Goal: Communication & Community: Answer question/provide support

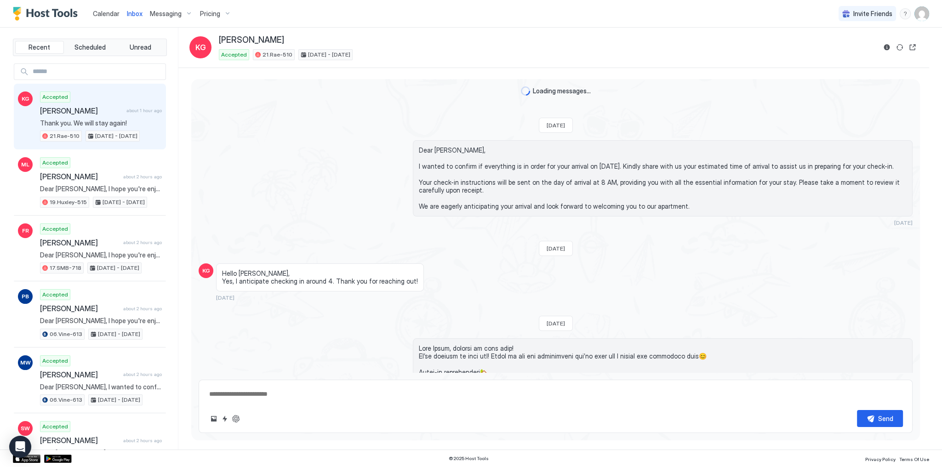
scroll to position [2409, 0]
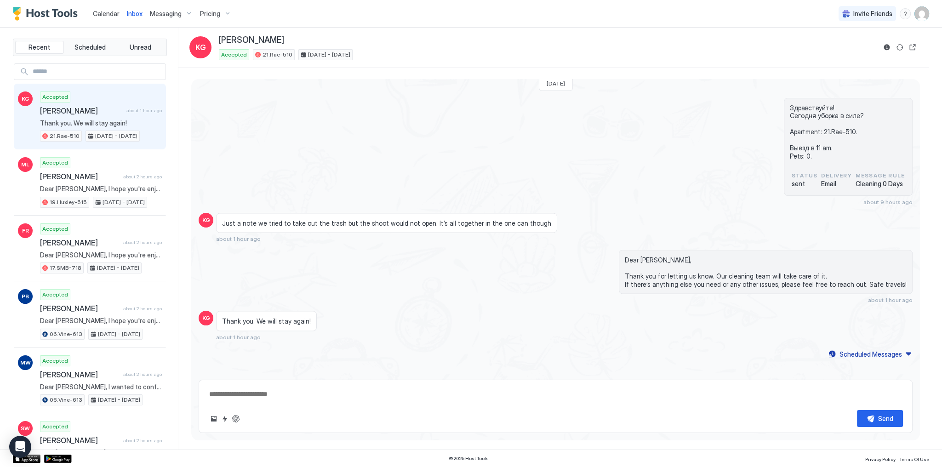
click at [138, 119] on span "Thank you. We will stay again!" at bounding box center [101, 123] width 122 height 8
click at [226, 416] on button "Quick reply" at bounding box center [224, 418] width 11 height 11
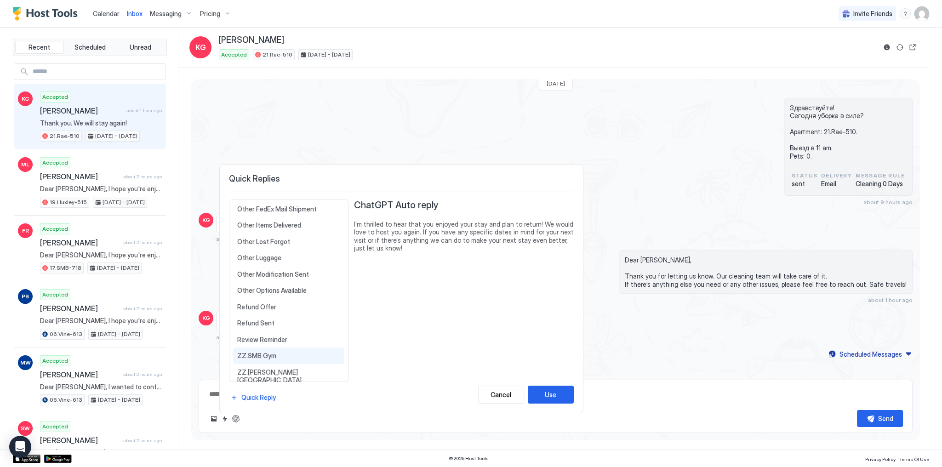
scroll to position [389, 0]
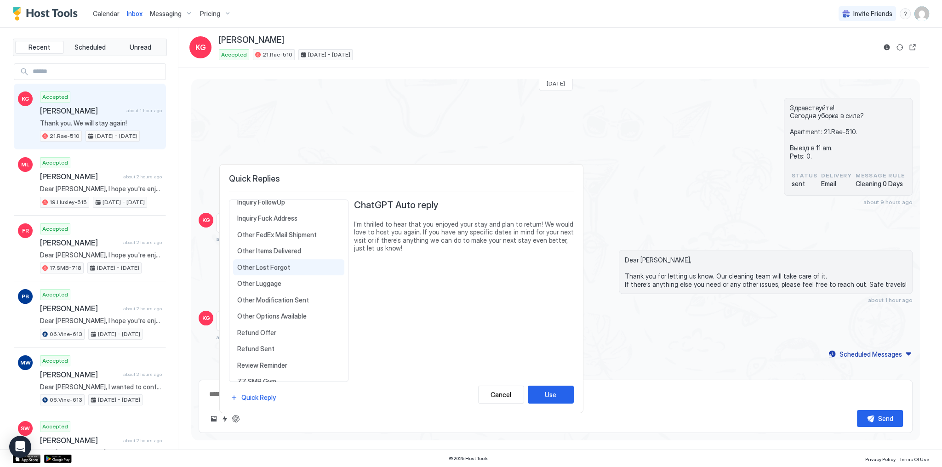
click at [295, 263] on span "Other Lost Forgot" at bounding box center [288, 267] width 103 height 8
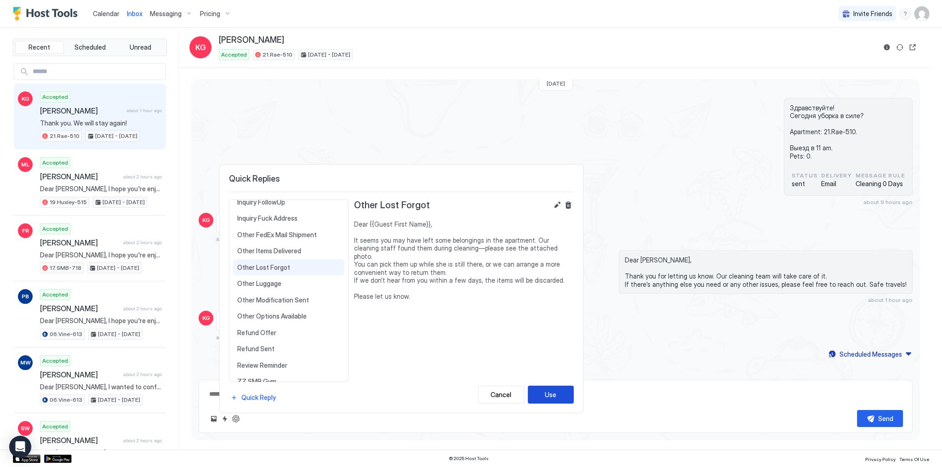
click at [536, 401] on button "Use" at bounding box center [551, 395] width 46 height 18
type textarea "*"
type textarea "**********"
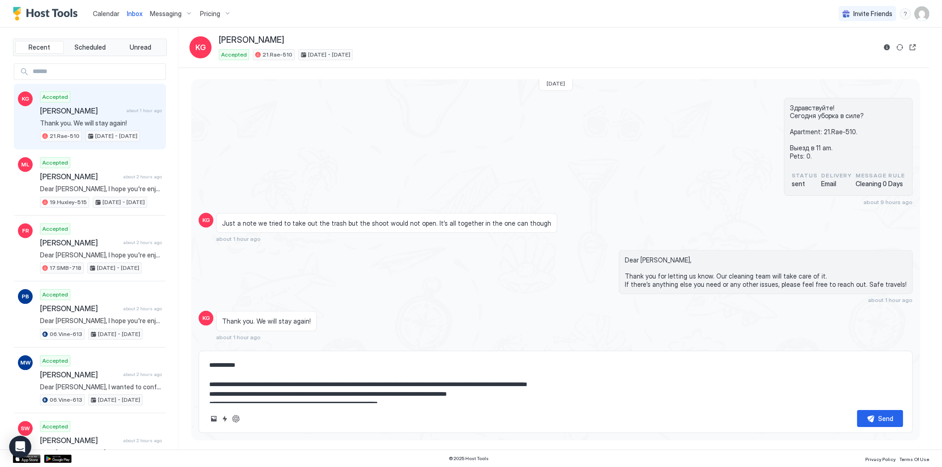
scroll to position [2410, 0]
click at [206, 421] on div "**********" at bounding box center [556, 392] width 714 height 82
click at [208, 420] on div "**********" at bounding box center [556, 392] width 714 height 82
click at [212, 418] on button "Upload image" at bounding box center [213, 418] width 11 height 11
type textarea "*"
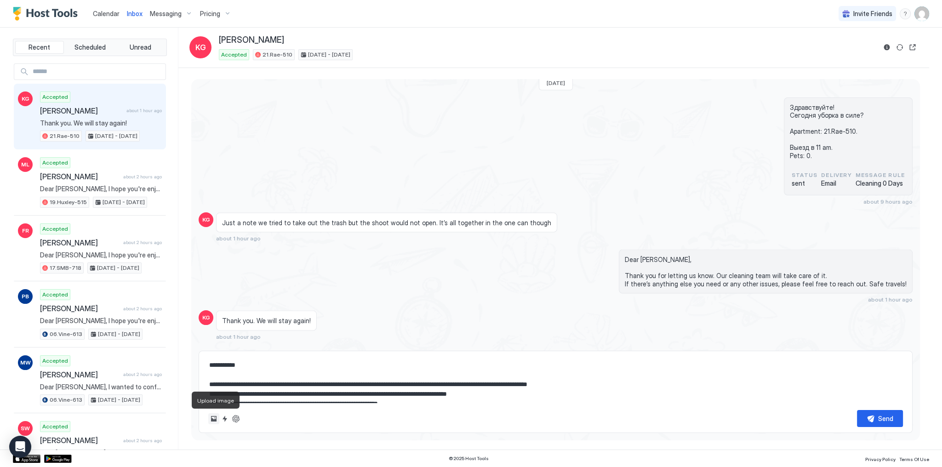
type input "**********"
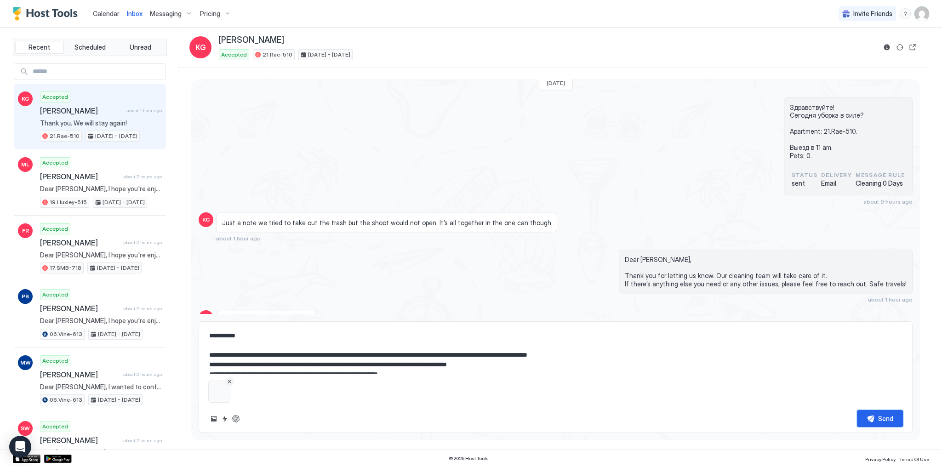
click at [881, 414] on div "Send" at bounding box center [885, 419] width 15 height 10
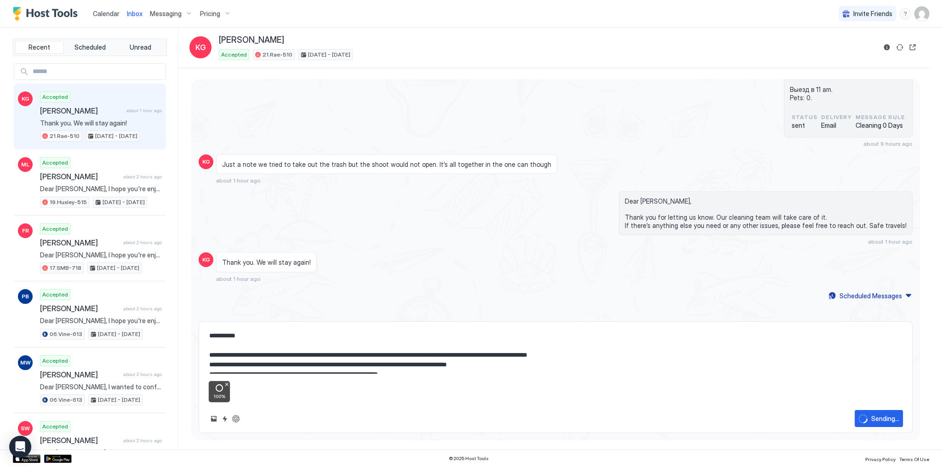
click at [614, 252] on div "Thank you. We will stay again! about 1 hour ago" at bounding box center [466, 267] width 500 height 30
type textarea "*"
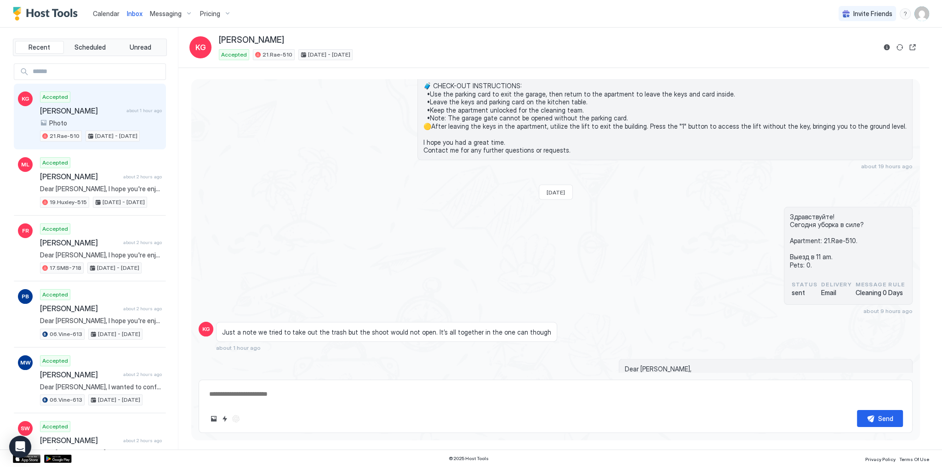
scroll to position [2883, 0]
drag, startPoint x: 344, startPoint y: 203, endPoint x: 354, endPoint y: 201, distance: 10.3
click at [447, 153] on div "Dear Kathy, Just a reminder that your check-out is tomorrow before 11 am. 🧳 CHE…" at bounding box center [663, 106] width 500 height 126
type textarea "*"
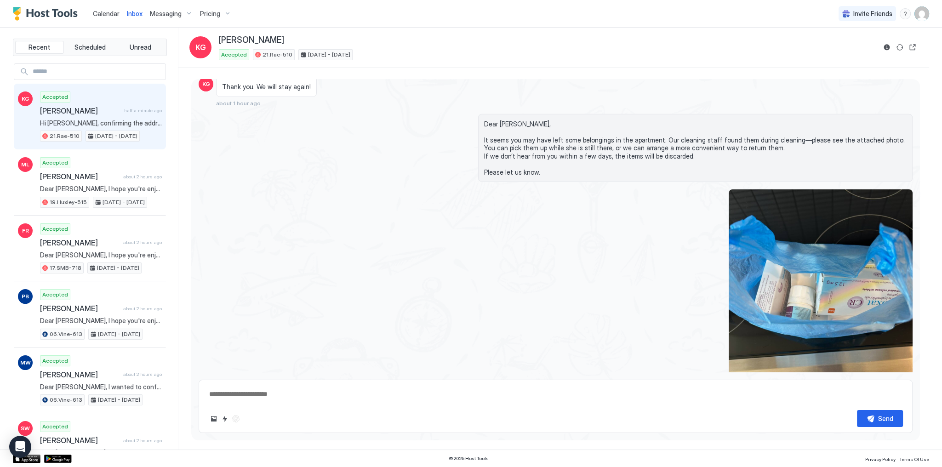
scroll to position [3330, 0]
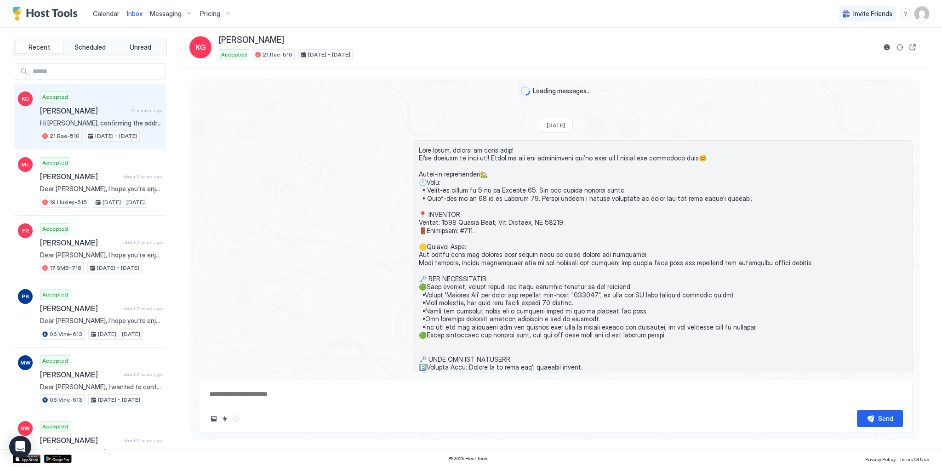
scroll to position [3330, 0]
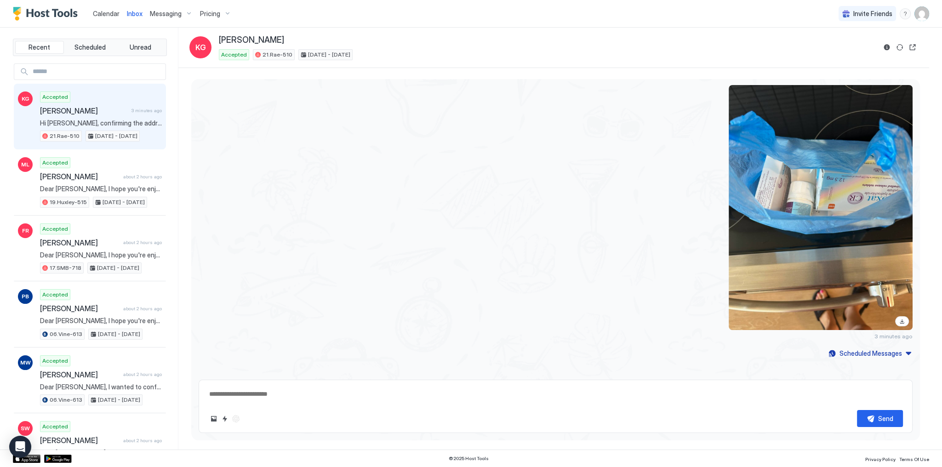
type textarea "*"
click at [549, 136] on div at bounding box center [663, 207] width 500 height 245
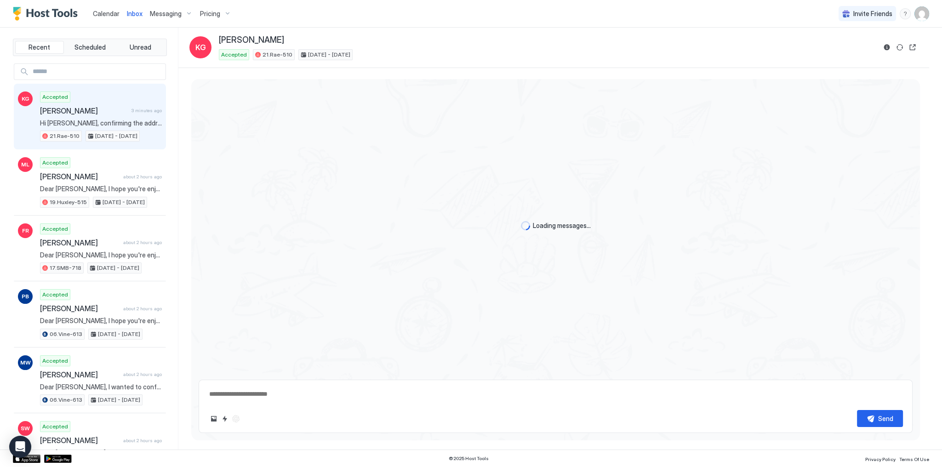
type textarea "*"
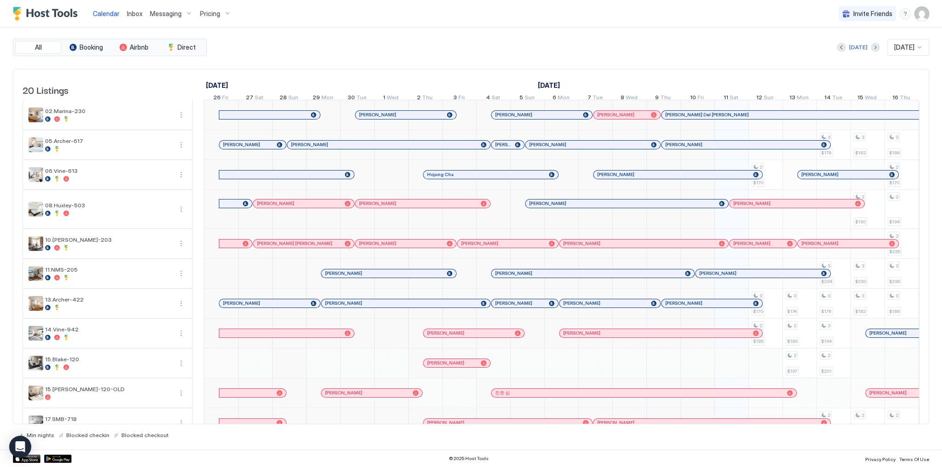
scroll to position [0, 511]
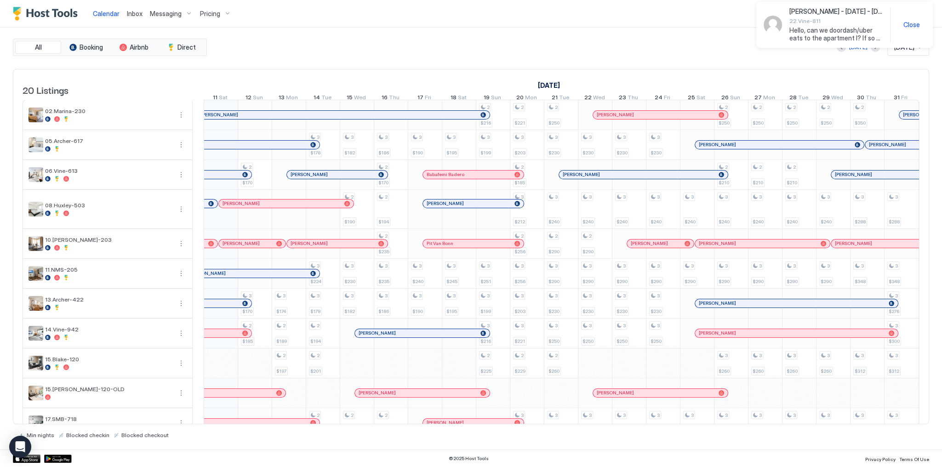
click at [647, 11] on div "Calendar Inbox Messaging Pricing Invite Friends SG" at bounding box center [471, 14] width 942 height 28
click at [846, 29] on span "Hello, can we doordash/uber eats to the apartment l? If so what address should …" at bounding box center [835, 34] width 93 height 16
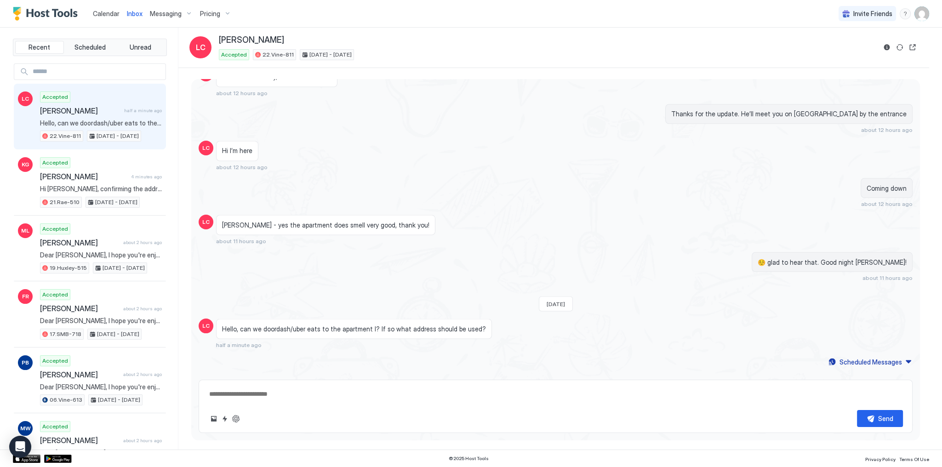
scroll to position [2277, 0]
click at [339, 327] on span "Hello, can we doordash/uber eats to the apartment l? If so what address should …" at bounding box center [354, 331] width 264 height 8
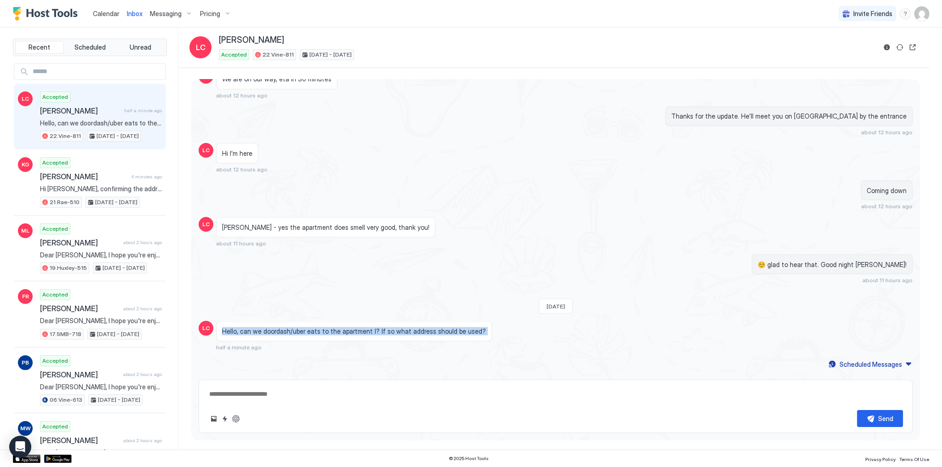
click at [339, 327] on span "Hello, can we doordash/uber eats to the apartment l? If so what address should …" at bounding box center [354, 331] width 264 height 8
copy span "Hello, can we doordash/uber eats to the apartment l? If so what address should …"
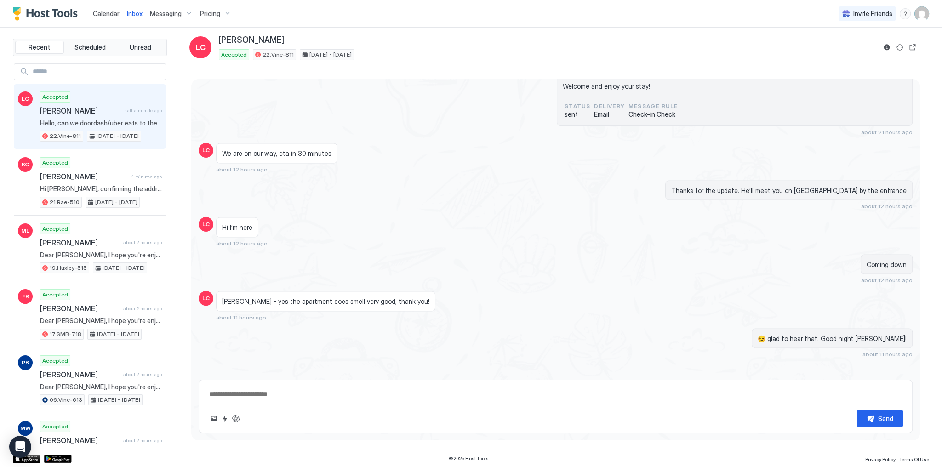
scroll to position [2448, 0]
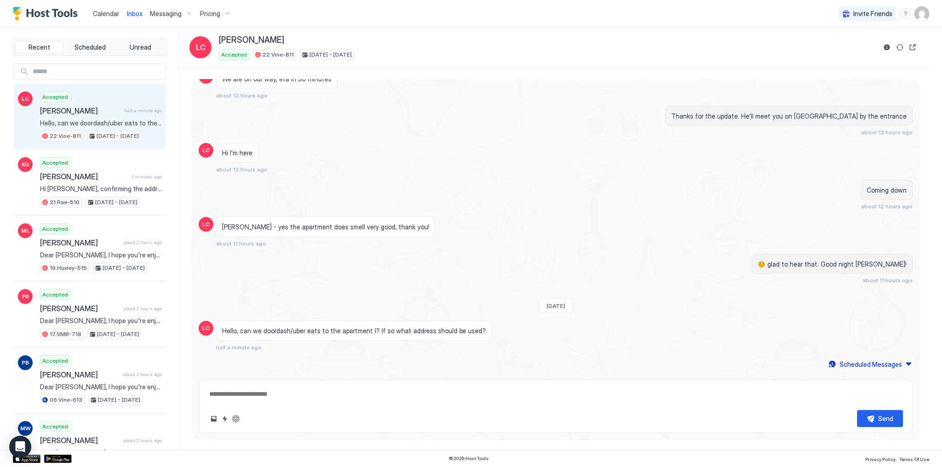
click at [476, 106] on div "Thanks for the update. He’ll meet you on Selma Ave by the entrance about 12 hou…" at bounding box center [663, 121] width 500 height 30
click at [301, 393] on textarea at bounding box center [555, 394] width 695 height 17
drag, startPoint x: 249, startPoint y: 413, endPoint x: 244, endPoint y: 415, distance: 5.4
click at [248, 413] on div "Send" at bounding box center [555, 418] width 695 height 17
click at [241, 416] on div "Send" at bounding box center [555, 418] width 695 height 17
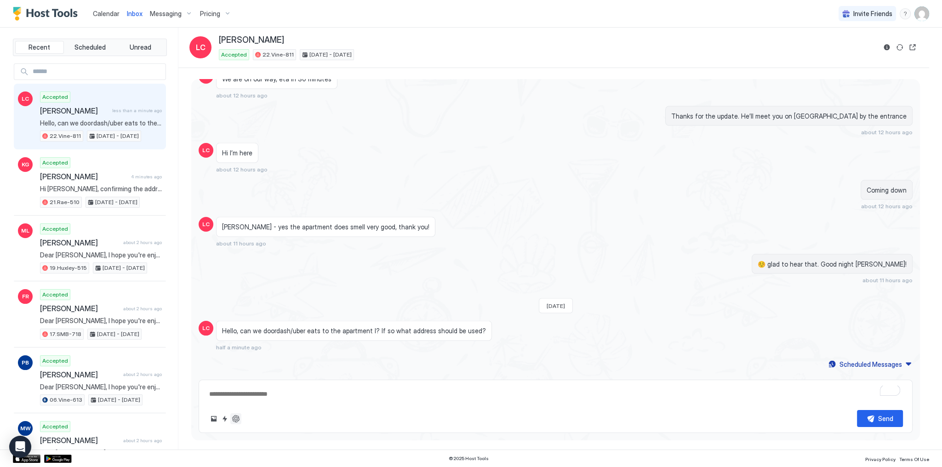
click at [231, 417] on button "ChatGPT Auto Reply" at bounding box center [235, 418] width 11 height 11
type textarea "*"
type textarea "**********"
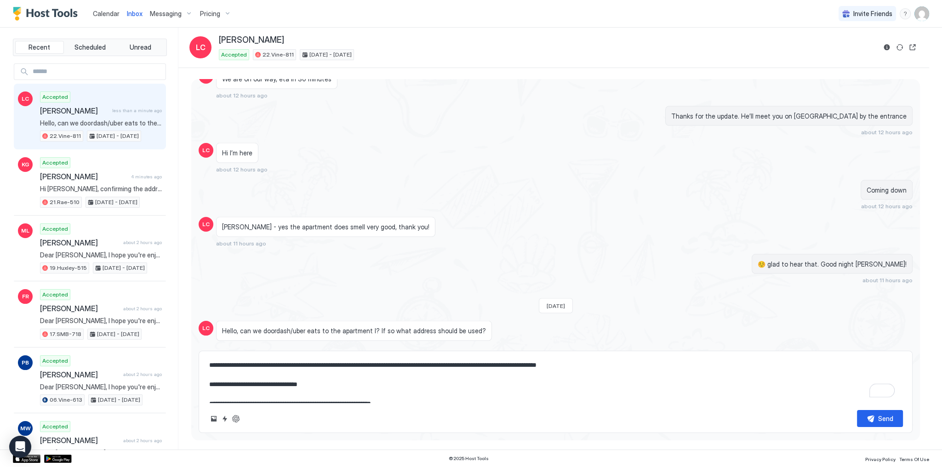
click at [366, 376] on textarea "**********" at bounding box center [555, 380] width 695 height 46
type textarea "*"
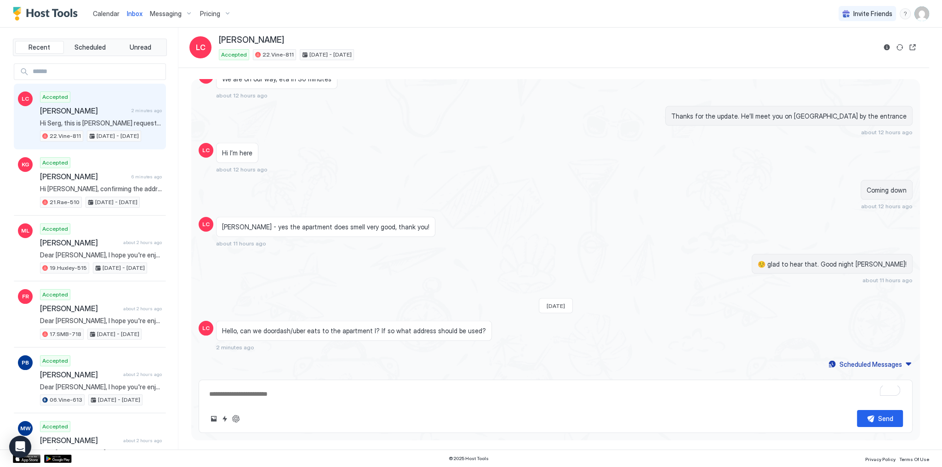
click at [287, 403] on textarea "To enrich screen reader interactions, please activate Accessibility in Grammarl…" at bounding box center [555, 394] width 695 height 17
paste textarea "**********"
type textarea "*"
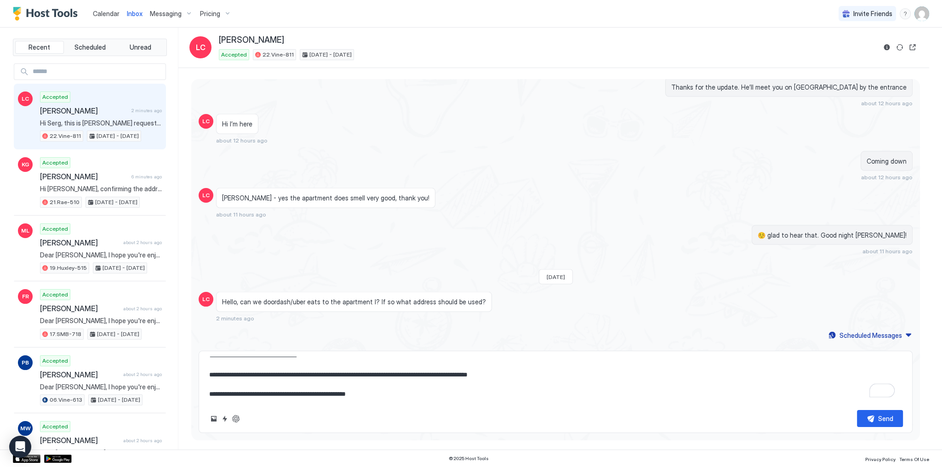
type textarea "**********"
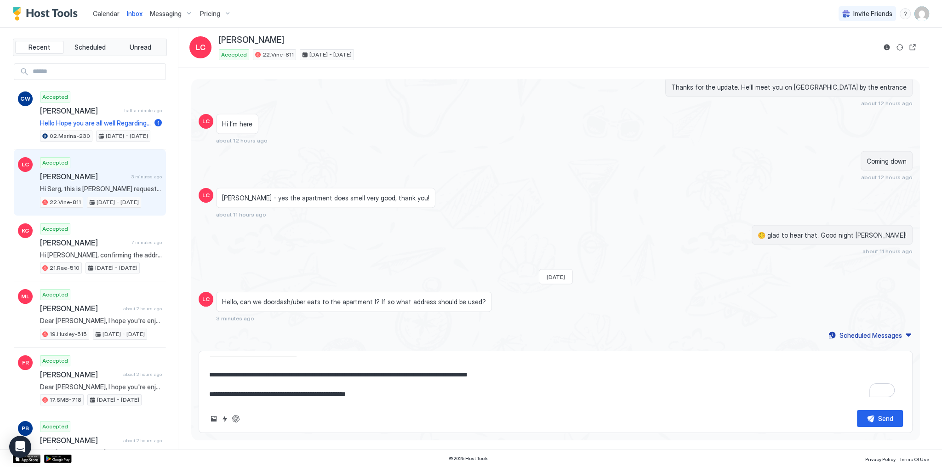
click at [371, 387] on textarea "**********" at bounding box center [555, 380] width 695 height 46
click at [118, 114] on div "Accepted Gavriel Wasyng half a minute ago Hello Hope you are all well Regarding…" at bounding box center [101, 116] width 122 height 51
type textarea "*"
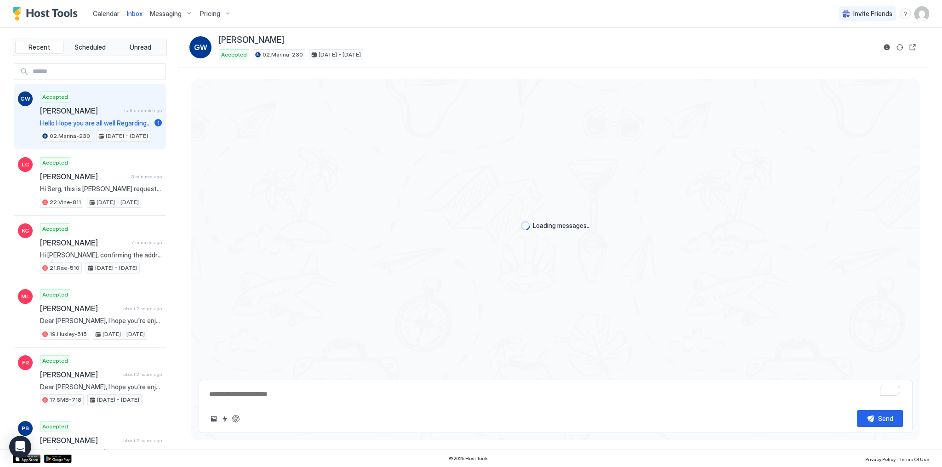
scroll to position [274, 0]
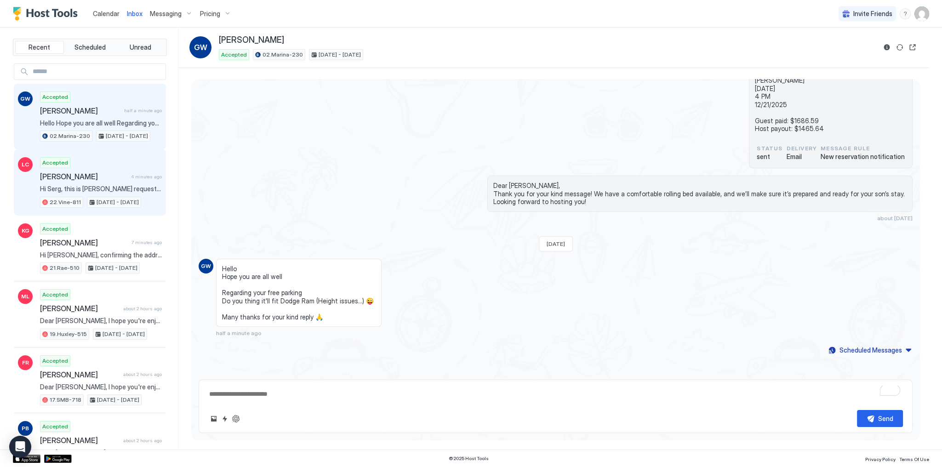
click at [139, 165] on div "Accepted Louis Chandra 4 minutes ago Hi Serg, this is Louis requesting the book…" at bounding box center [101, 182] width 122 height 51
type textarea "*"
type textarea "**********"
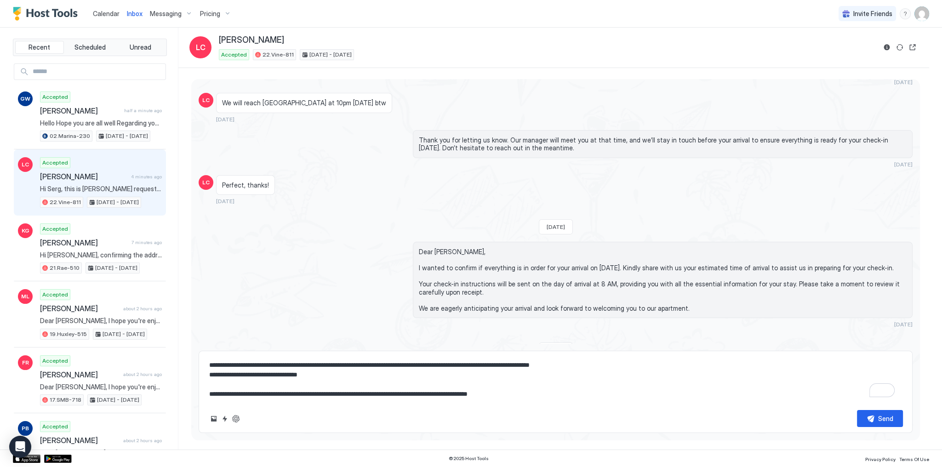
scroll to position [2448, 0]
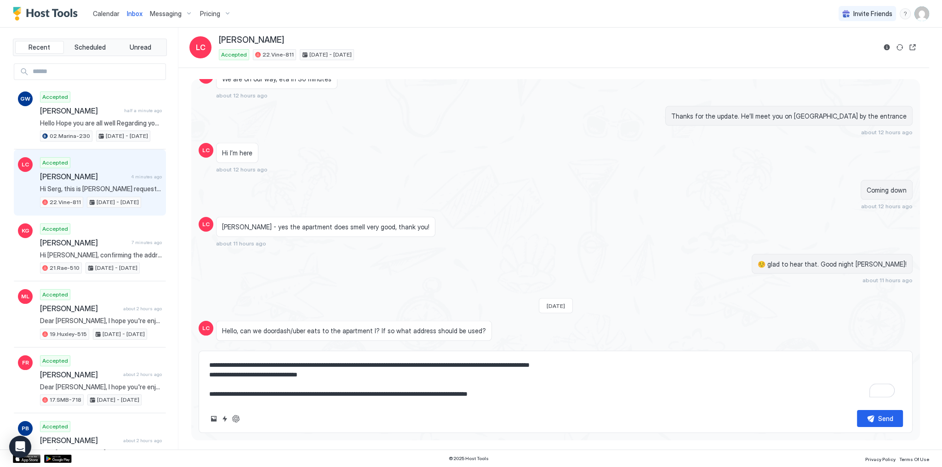
click at [423, 390] on textarea "**********" at bounding box center [555, 380] width 695 height 46
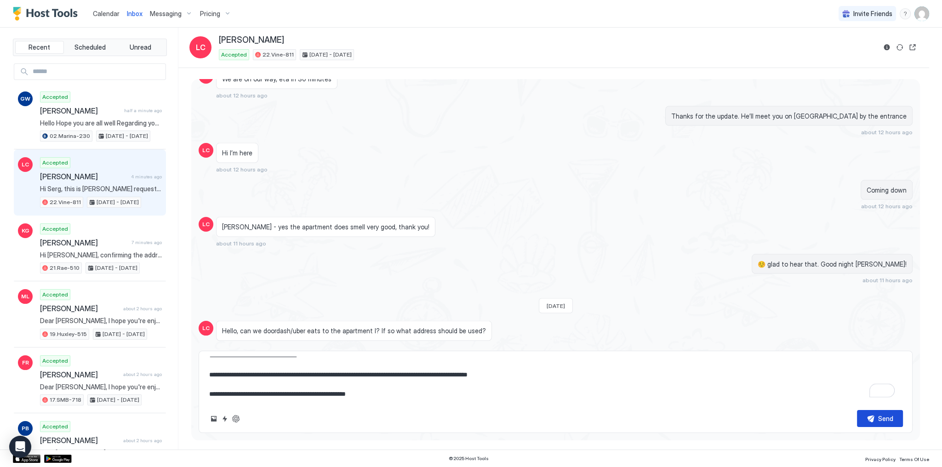
click at [864, 413] on button "Send" at bounding box center [880, 418] width 46 height 17
type textarea "*"
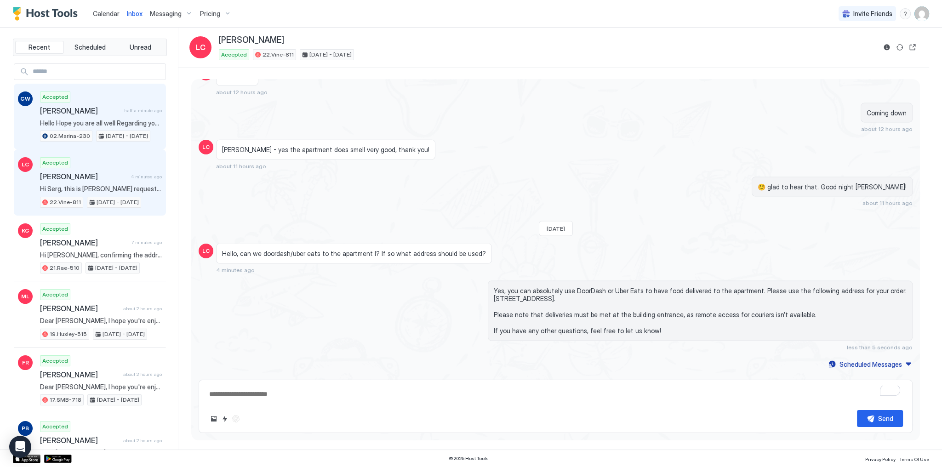
click at [91, 112] on span "[PERSON_NAME]" at bounding box center [80, 110] width 80 height 9
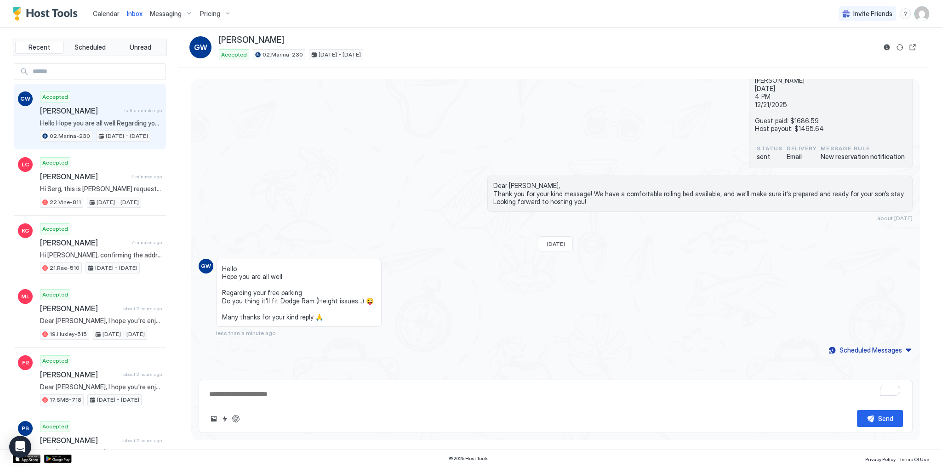
click at [230, 268] on span "Hello Hope you are all well Regarding your free parking Do you thing it'll fit …" at bounding box center [299, 293] width 154 height 57
drag, startPoint x: 230, startPoint y: 268, endPoint x: 277, endPoint y: 310, distance: 62.8
click at [277, 310] on span "Hello Hope you are all well Regarding your free parking Do you thing it'll fit …" at bounding box center [299, 293] width 154 height 57
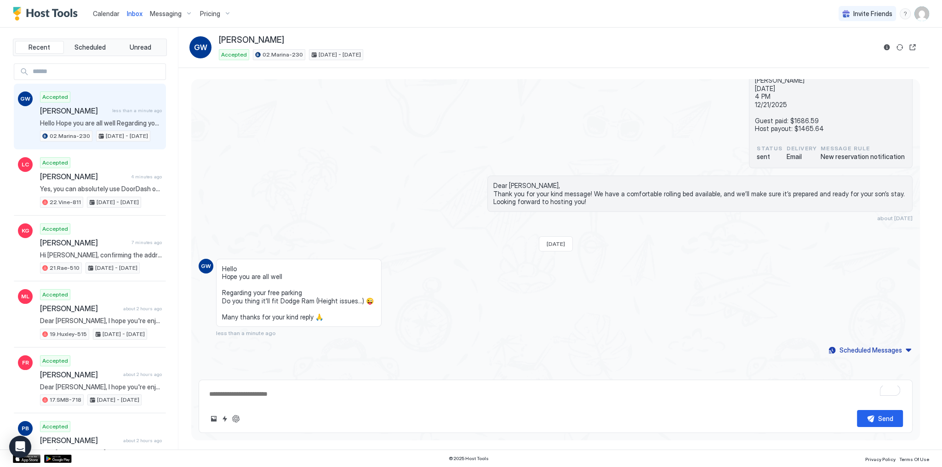
click at [284, 290] on span "Hello Hope you are all well Regarding your free parking Do you thing it'll fit …" at bounding box center [299, 293] width 154 height 57
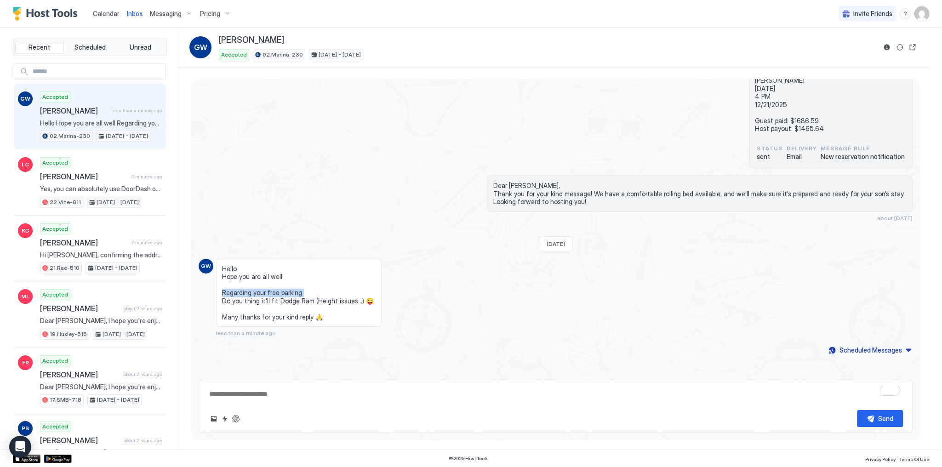
click at [284, 290] on span "Hello Hope you are all well Regarding your free parking Do you thing it'll fit …" at bounding box center [299, 293] width 154 height 57
click at [307, 302] on span "Hello Hope you are all well Regarding your free parking Do you thing it'll fit …" at bounding box center [299, 293] width 154 height 57
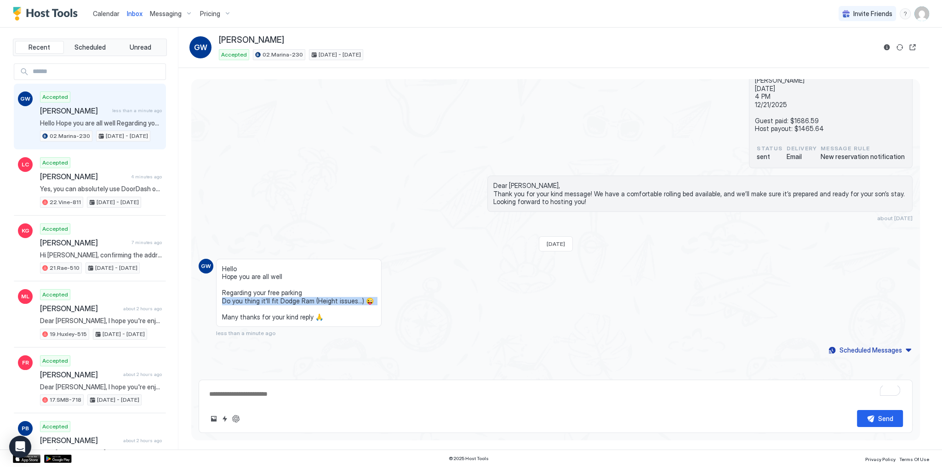
copy span "Do you thing it'll fit Dodge Ram (Height issues...) 😜"
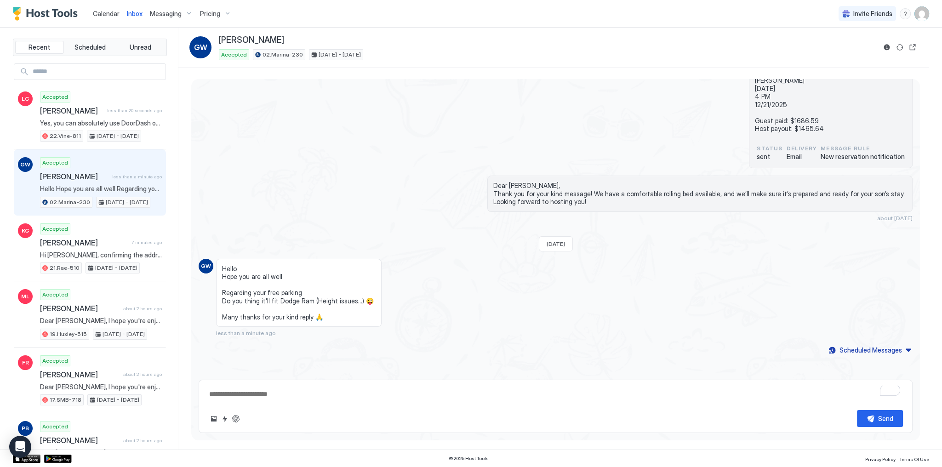
click at [519, 294] on div "Hello Hope you are all well Regarding your free parking Do you thing it'll fit …" at bounding box center [466, 298] width 500 height 78
click at [265, 371] on div "Loading messages... Sat, August 16th 2025 Dear GAVRIEL, Thank you for choosing …" at bounding box center [555, 90] width 729 height 570
click at [91, 173] on span "[PERSON_NAME]" at bounding box center [85, 176] width 91 height 9
click at [235, 420] on button "ChatGPT Auto Reply" at bounding box center [235, 418] width 11 height 11
type textarea "*"
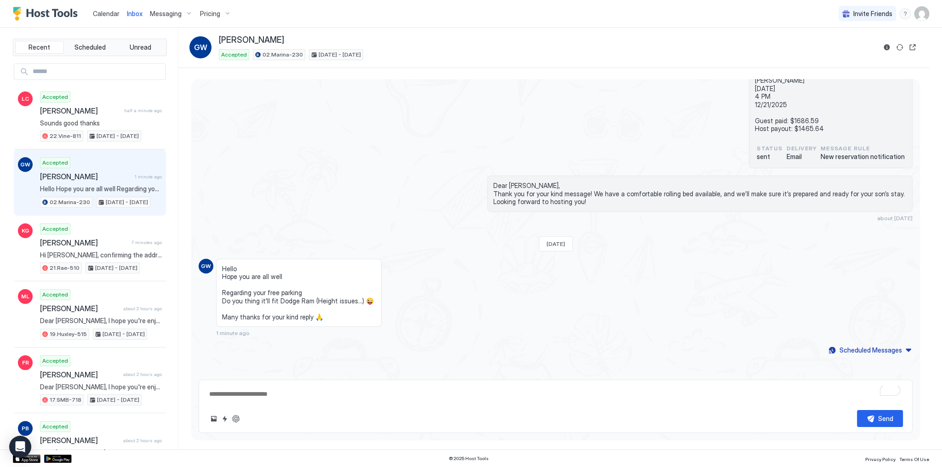
type textarea "**********"
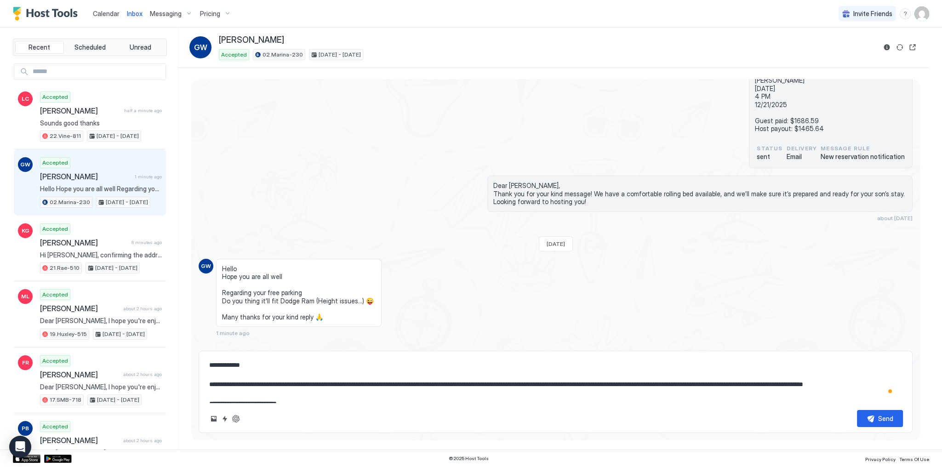
click at [457, 382] on textarea "**********" at bounding box center [555, 380] width 695 height 46
drag, startPoint x: 457, startPoint y: 382, endPoint x: 504, endPoint y: 382, distance: 46.9
click at [504, 382] on textarea "**********" at bounding box center [555, 380] width 695 height 46
type textarea "*"
type textarea "**********"
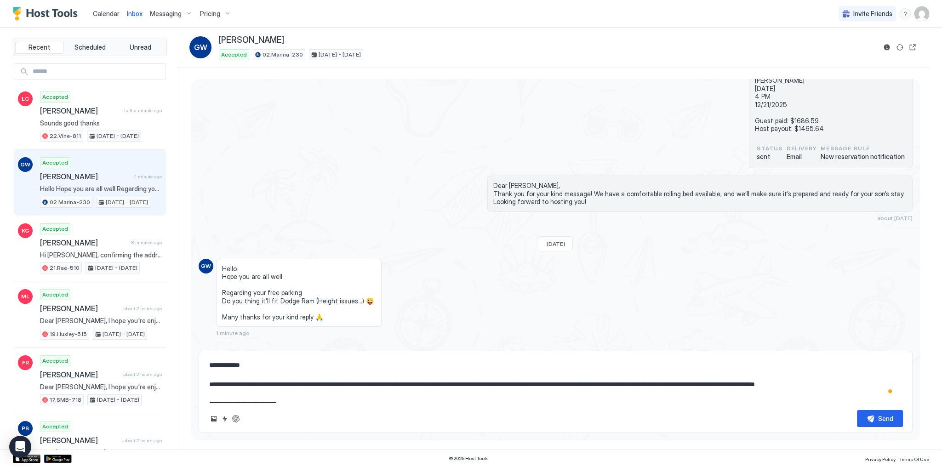
type textarea "*"
type textarea "**********"
type textarea "*"
type textarea "**********"
type textarea "*"
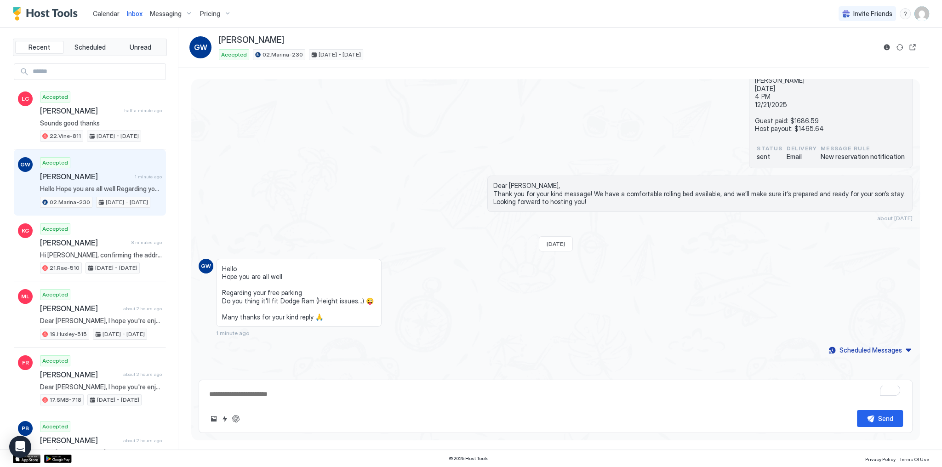
click at [273, 140] on div "02.Marina-230 Booking Reservation number : 5156282938 GAVRIEL WASYNG 12/14/2025…" at bounding box center [556, 107] width 714 height 122
click at [279, 298] on span "Hello Hope you are all well Regarding your free parking Do you thing it'll fit …" at bounding box center [299, 293] width 154 height 57
drag, startPoint x: 279, startPoint y: 298, endPoint x: 300, endPoint y: 301, distance: 21.3
click at [300, 301] on span "Hello Hope you are all well Regarding your free parking Do you thing it'll fit …" at bounding box center [299, 293] width 154 height 57
copy span "Dodge Ram"
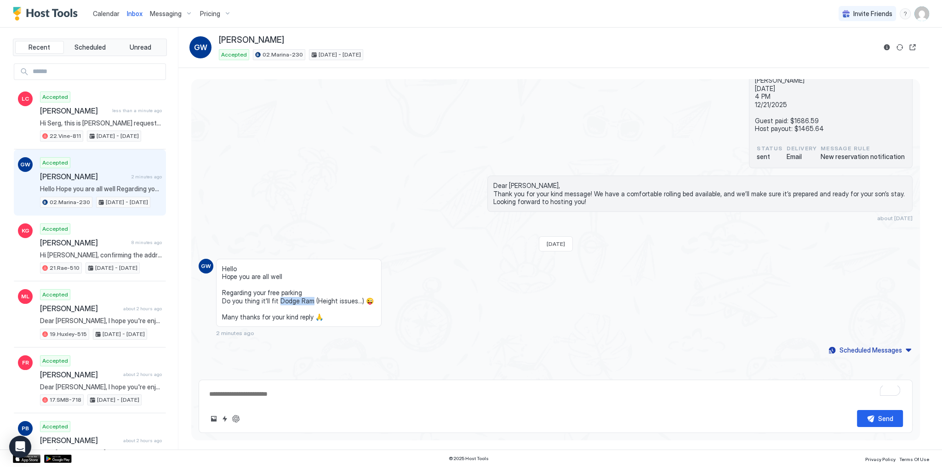
click at [455, 199] on div "Dear Gavriel, Thank you for your kind message! We have a comfortable rolling be…" at bounding box center [663, 199] width 500 height 46
click at [239, 417] on button "ChatGPT Auto Reply" at bounding box center [235, 418] width 11 height 11
type textarea "*"
type textarea "**********"
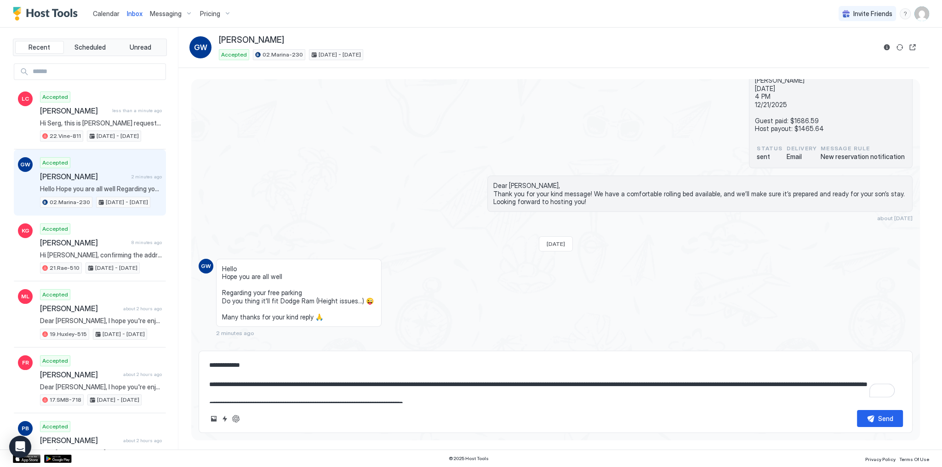
click at [329, 381] on textarea "**********" at bounding box center [555, 380] width 695 height 46
click at [441, 112] on div "02.Marina-230 Booking Reservation number : 5156282938 GAVRIEL WASYNG 12/14/2025…" at bounding box center [556, 107] width 714 height 122
click at [333, 381] on textarea "**********" at bounding box center [555, 380] width 695 height 46
paste textarea "To enrich screen reader interactions, please activate Accessibility in Grammarl…"
type textarea "*"
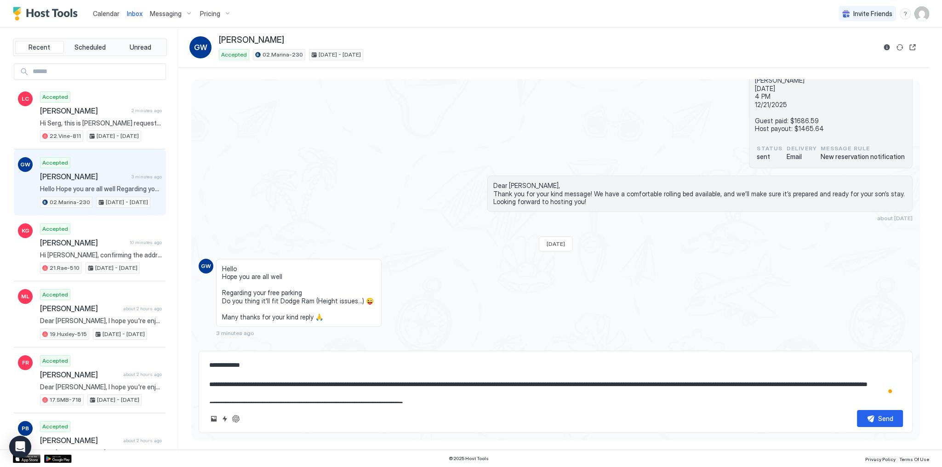
type textarea "**********"
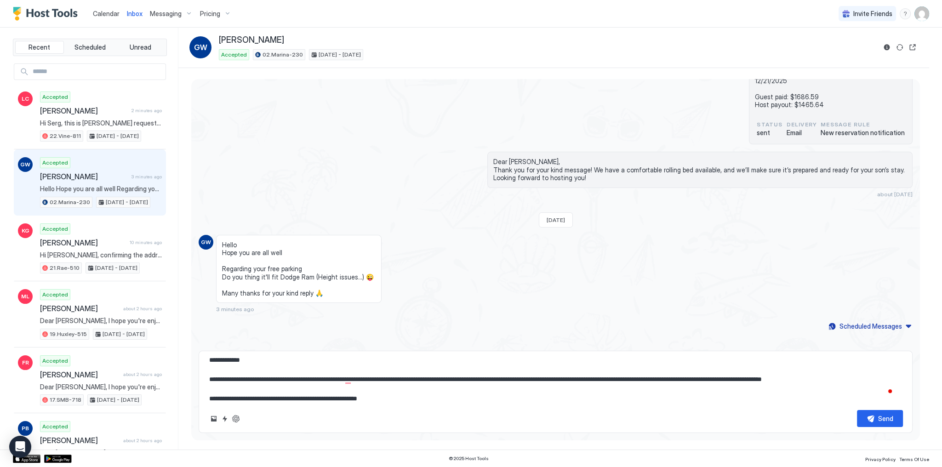
scroll to position [303, 0]
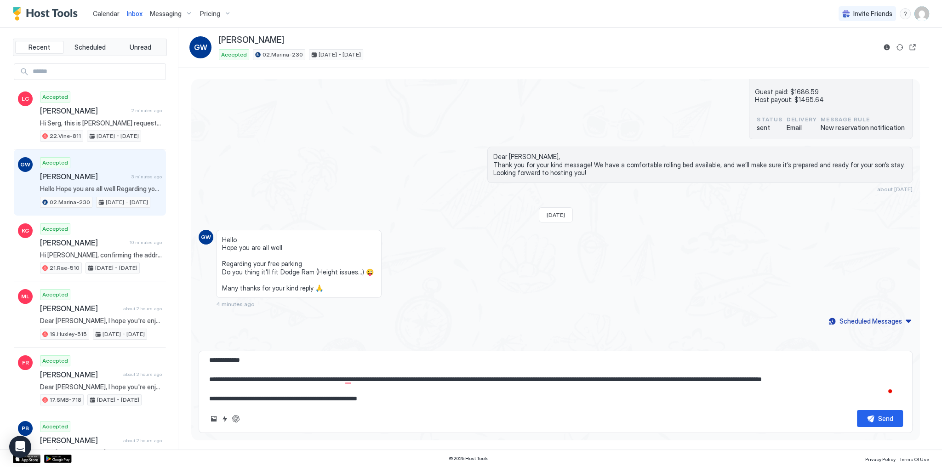
type textarea "*"
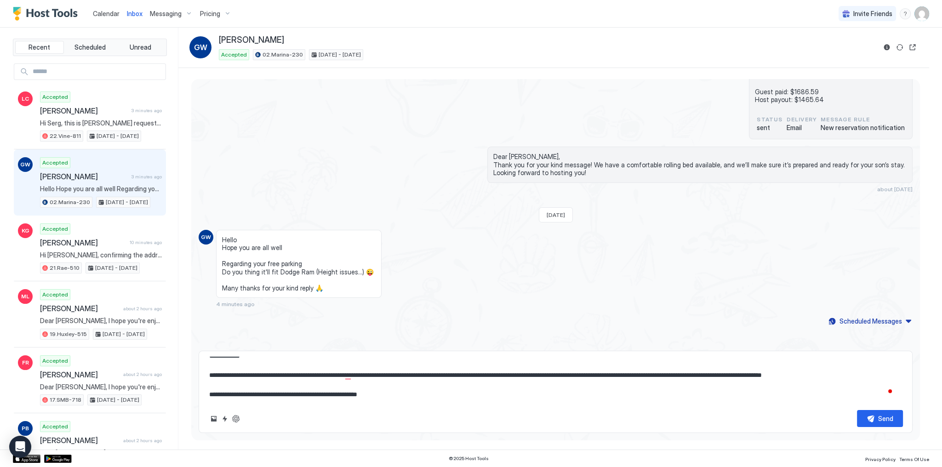
scroll to position [9, 0]
type textarea "**********"
type textarea "*"
type textarea "**********"
click at [870, 423] on button "Send" at bounding box center [880, 418] width 46 height 17
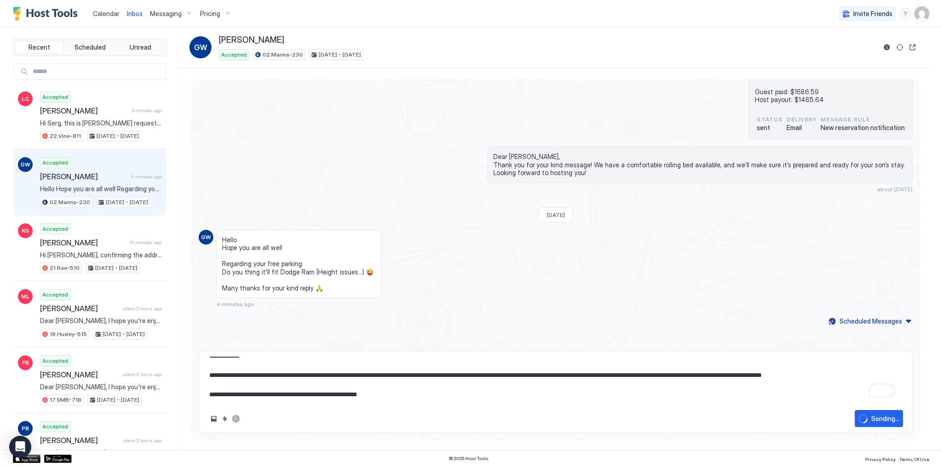
click at [491, 222] on div "Loading messages... Sat, August 16th 2025 Dear GAVRIEL, Thank you for choosing …" at bounding box center [555, 61] width 729 height 570
type textarea "*"
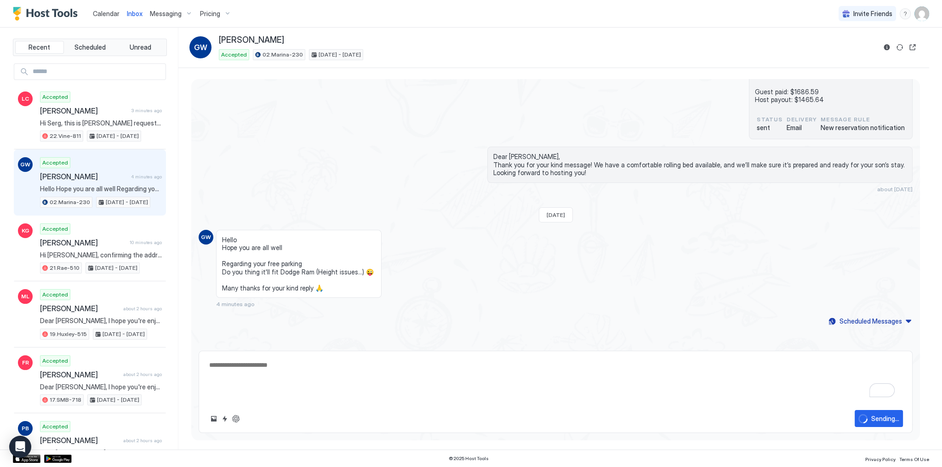
scroll to position [0, 0]
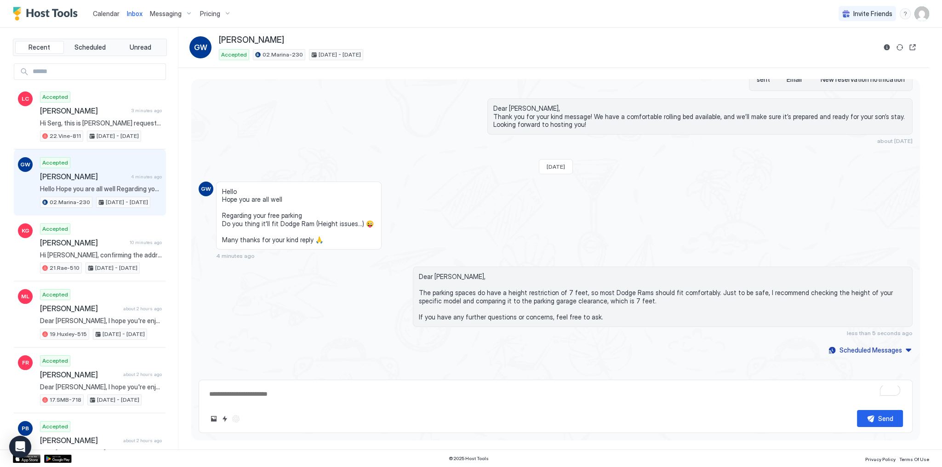
click at [413, 158] on div "Loading messages... Sat, August 16th 2025 Dear GAVRIEL, Thank you for choosing …" at bounding box center [555, 51] width 729 height 647
click at [95, 114] on span "[PERSON_NAME]" at bounding box center [84, 110] width 88 height 9
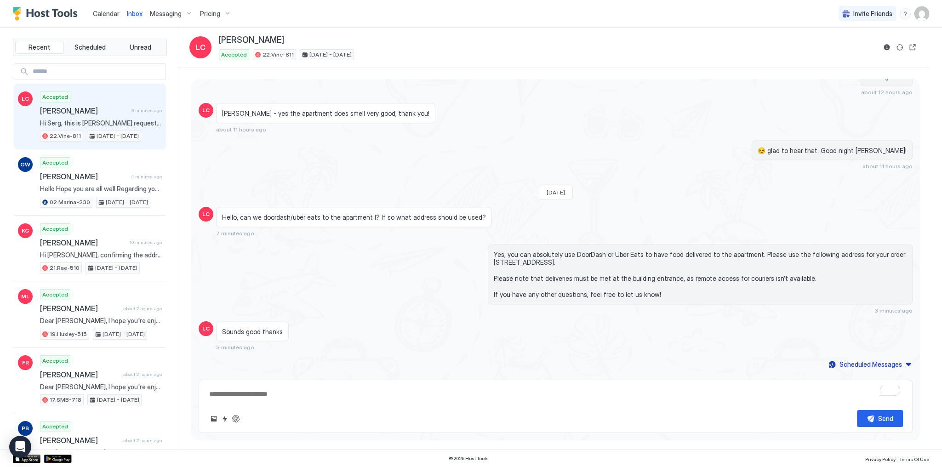
drag, startPoint x: 717, startPoint y: 175, endPoint x: 704, endPoint y: 176, distance: 13.4
type textarea "*"
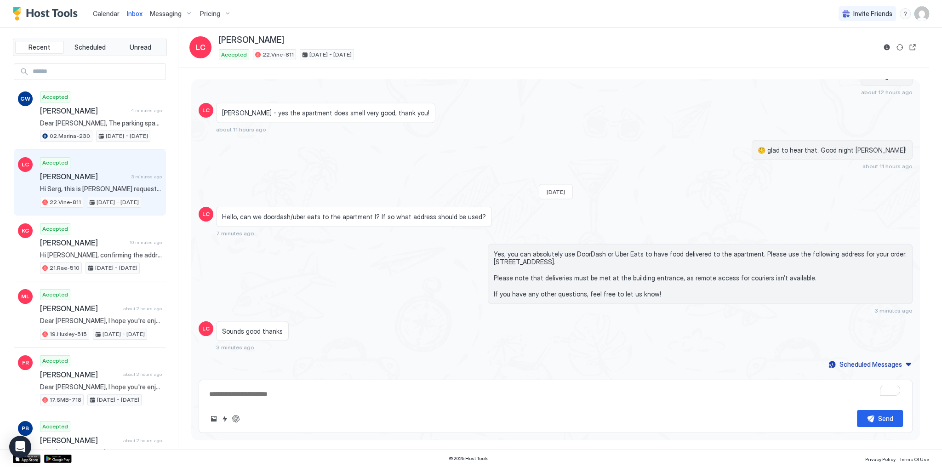
click at [454, 103] on div "Anton - yes the apartment does smell very good, thank you! about 11 hours ago" at bounding box center [466, 118] width 500 height 30
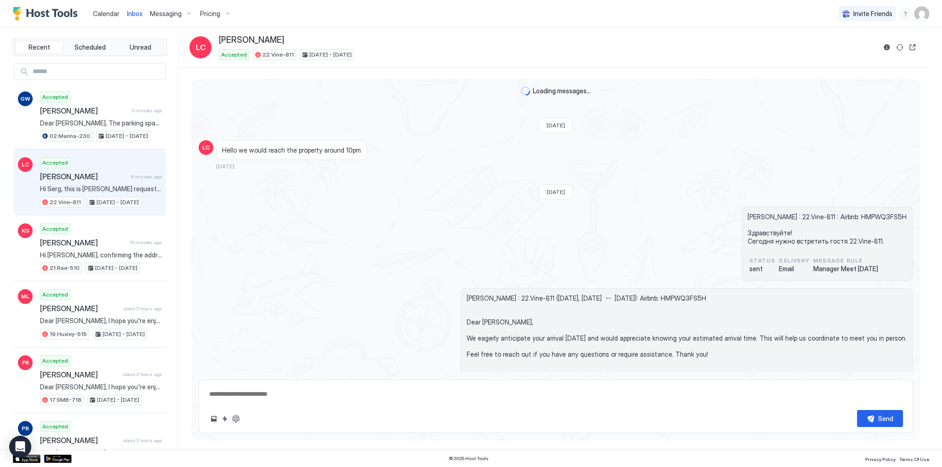
scroll to position [1708, 0]
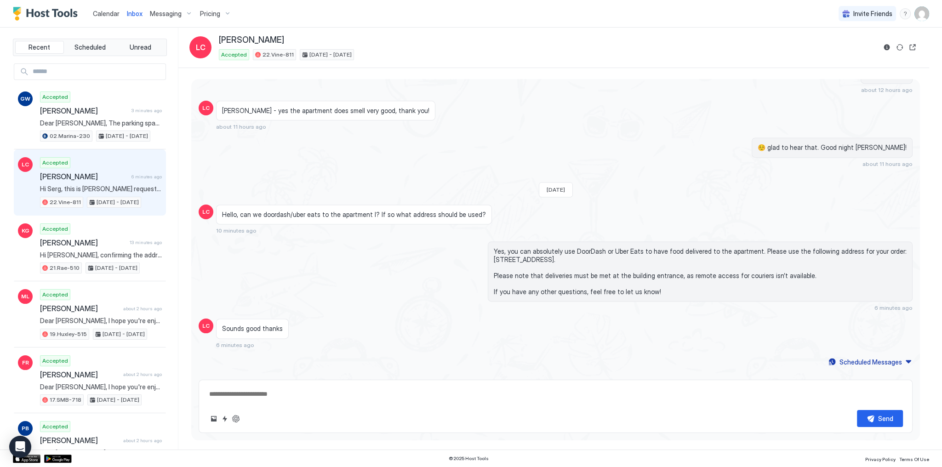
click at [107, 10] on span "Calendar" at bounding box center [106, 14] width 27 height 8
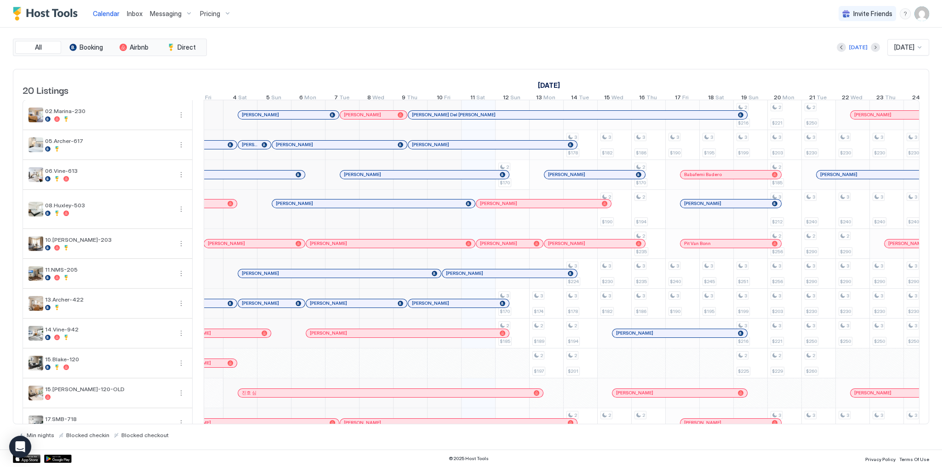
click at [393, 246] on div "[PERSON_NAME]" at bounding box center [386, 243] width 152 height 6
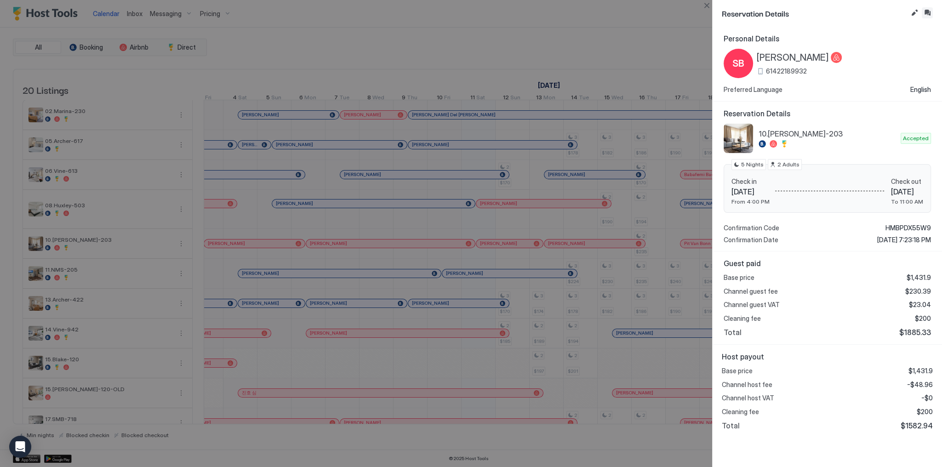
click at [928, 11] on button "Inbox" at bounding box center [927, 12] width 11 height 11
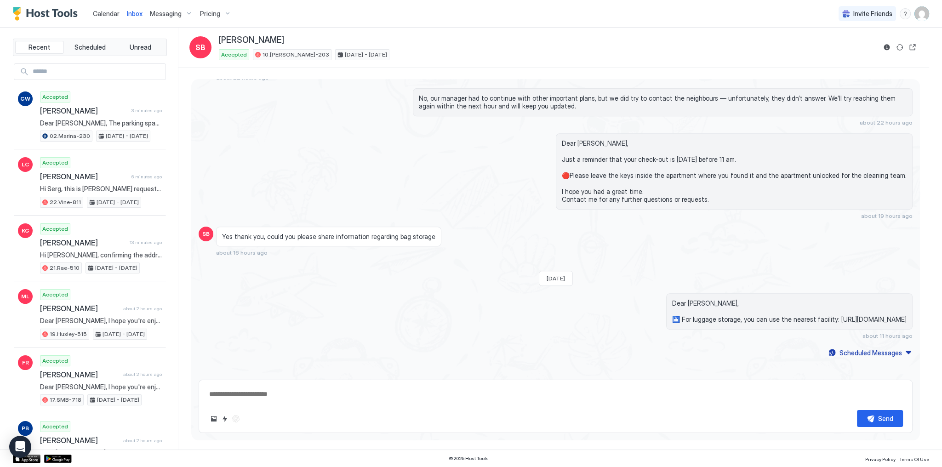
scroll to position [580, 0]
click at [886, 47] on button "Reservation information" at bounding box center [886, 47] width 11 height 11
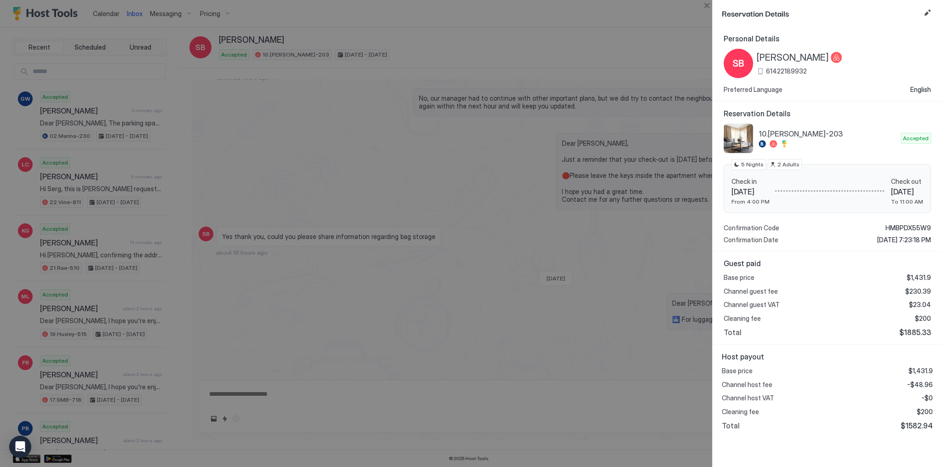
click at [537, 240] on div at bounding box center [471, 233] width 942 height 467
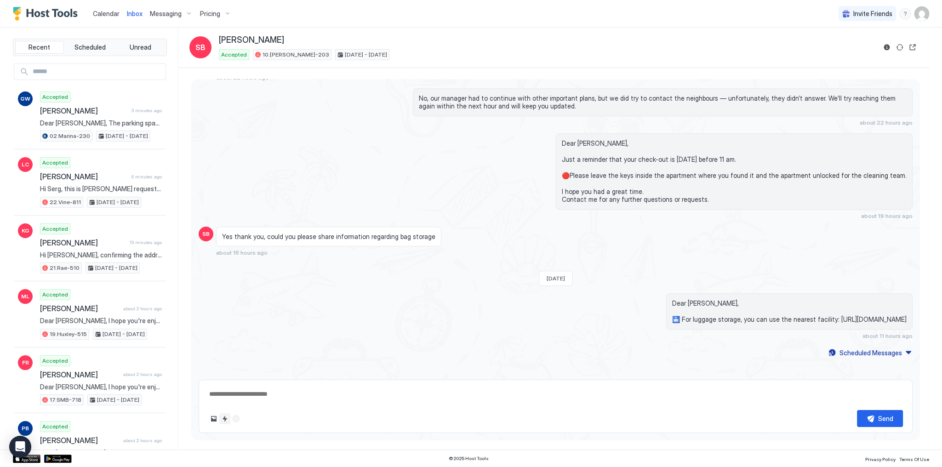
click at [221, 421] on button "Quick reply" at bounding box center [224, 418] width 11 height 11
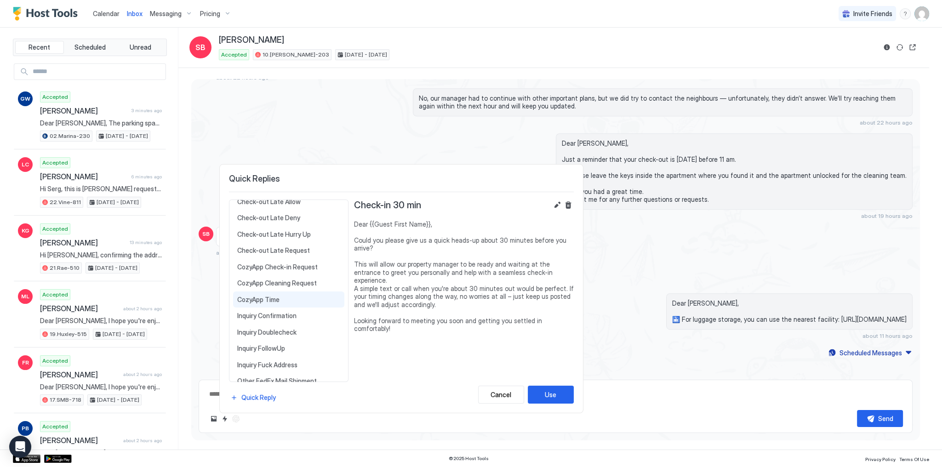
scroll to position [189, 0]
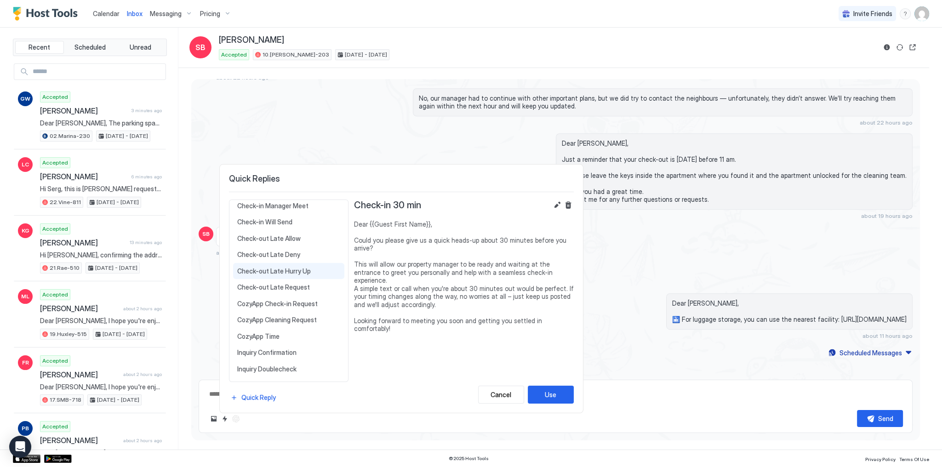
click at [287, 267] on span "Check-out Late Hurry Up" at bounding box center [288, 271] width 103 height 8
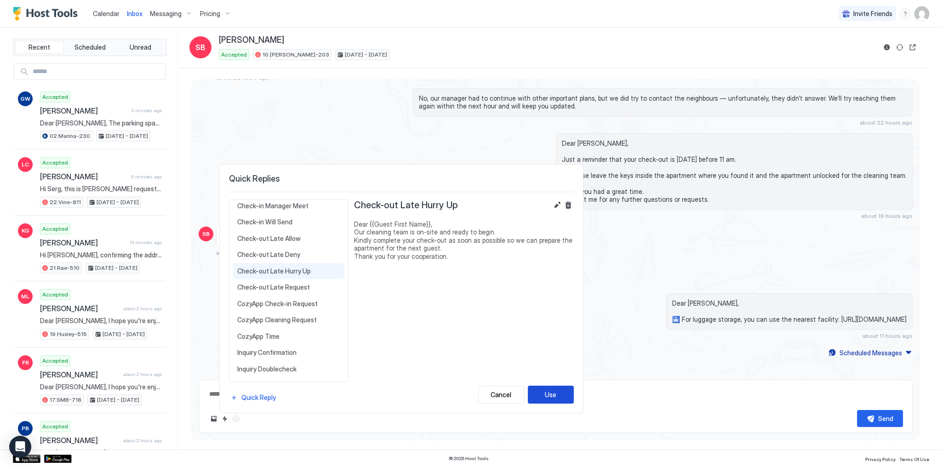
click at [543, 391] on button "Use" at bounding box center [551, 395] width 46 height 18
type textarea "*"
type textarea "**********"
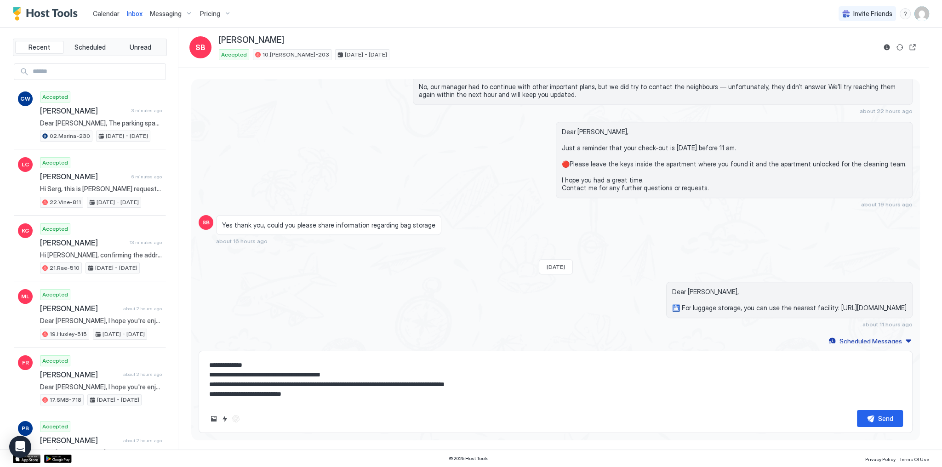
scroll to position [609, 0]
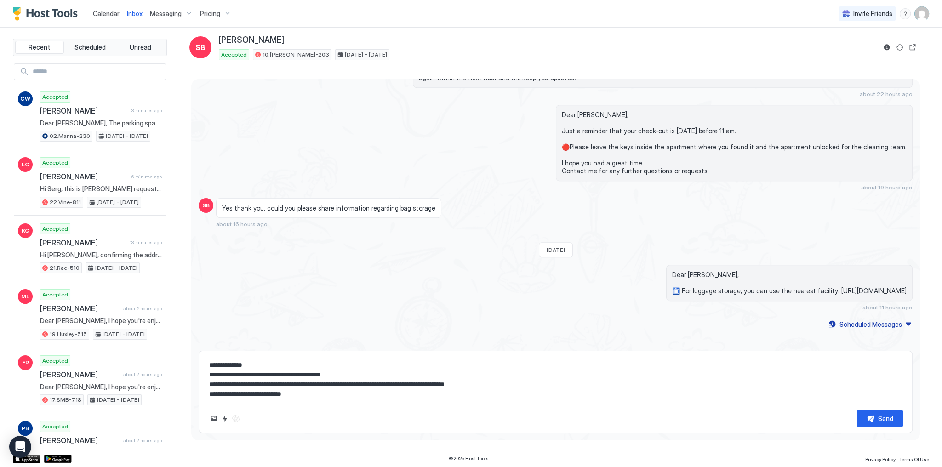
click at [598, 387] on textarea "**********" at bounding box center [555, 380] width 695 height 46
click at [587, 380] on textarea "**********" at bounding box center [555, 380] width 695 height 46
click at [875, 417] on button "Send" at bounding box center [880, 418] width 46 height 17
type textarea "*"
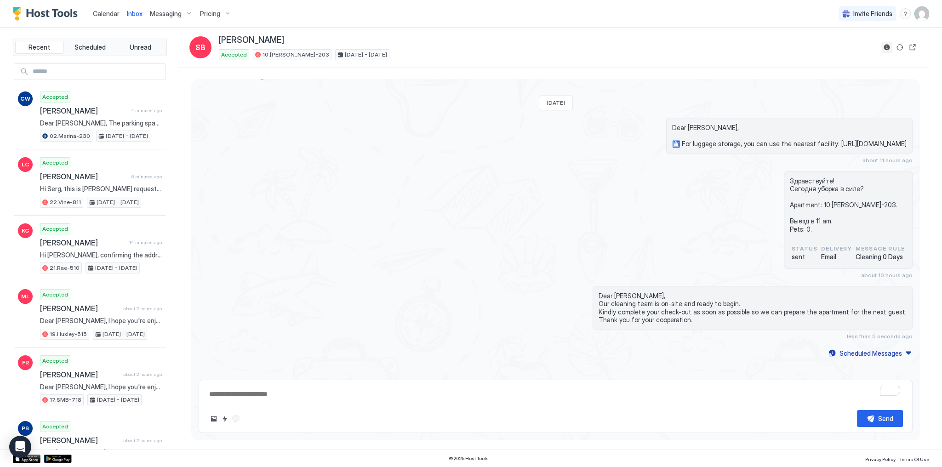
click at [888, 47] on button "Reservation information" at bounding box center [886, 47] width 11 height 11
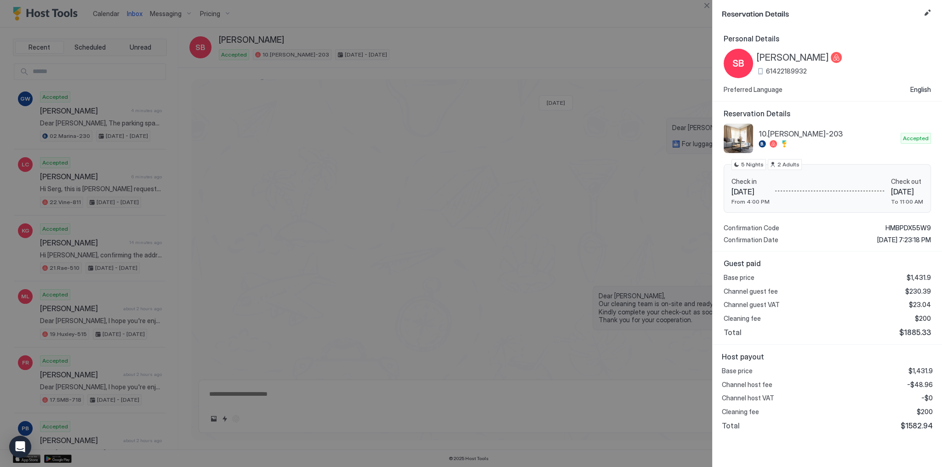
click at [394, 130] on div at bounding box center [471, 233] width 942 height 467
click at [270, 74] on div at bounding box center [471, 233] width 942 height 467
type textarea "*"
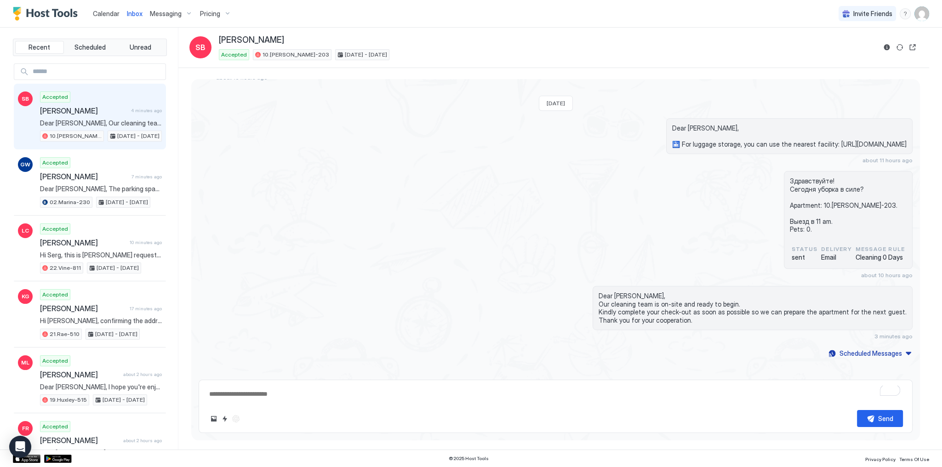
drag, startPoint x: 99, startPoint y: 8, endPoint x: 132, endPoint y: 17, distance: 34.6
click at [99, 9] on link "Calendar" at bounding box center [106, 14] width 27 height 10
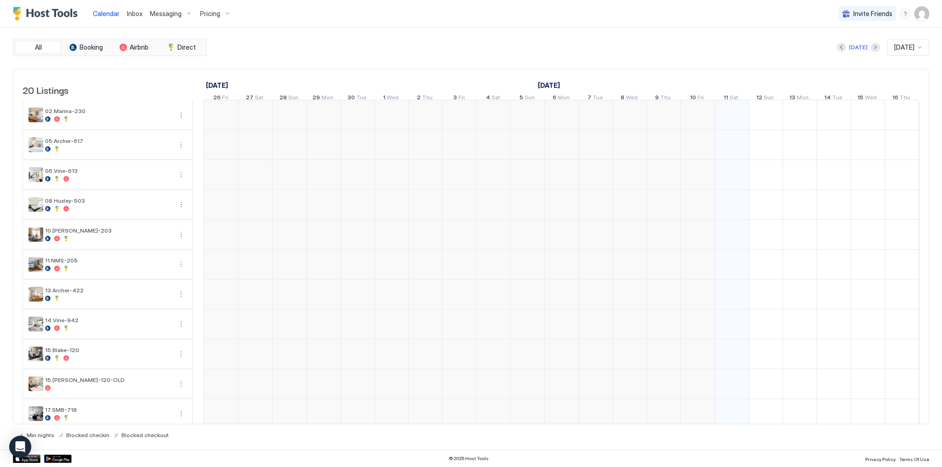
scroll to position [0, 511]
click at [503, 38] on div "All Booking Airbnb Direct Today Oct 2025 20 Listings September 2025 October 202…" at bounding box center [471, 239] width 916 height 422
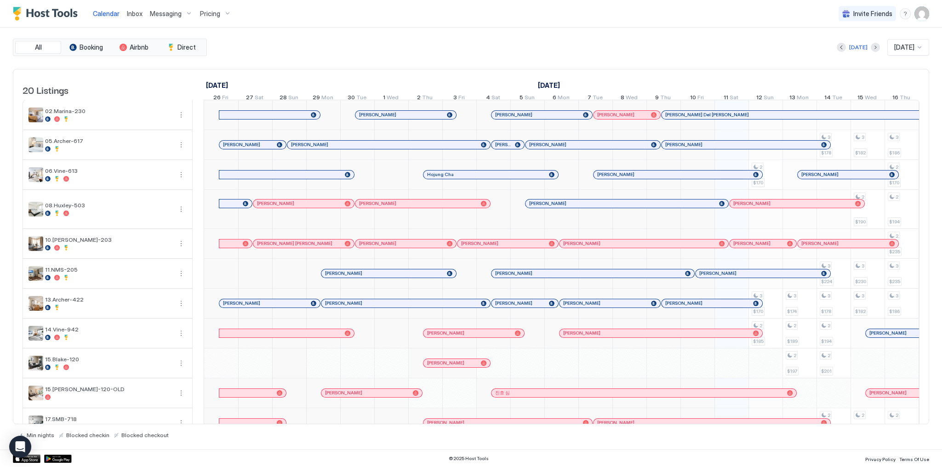
scroll to position [0, 511]
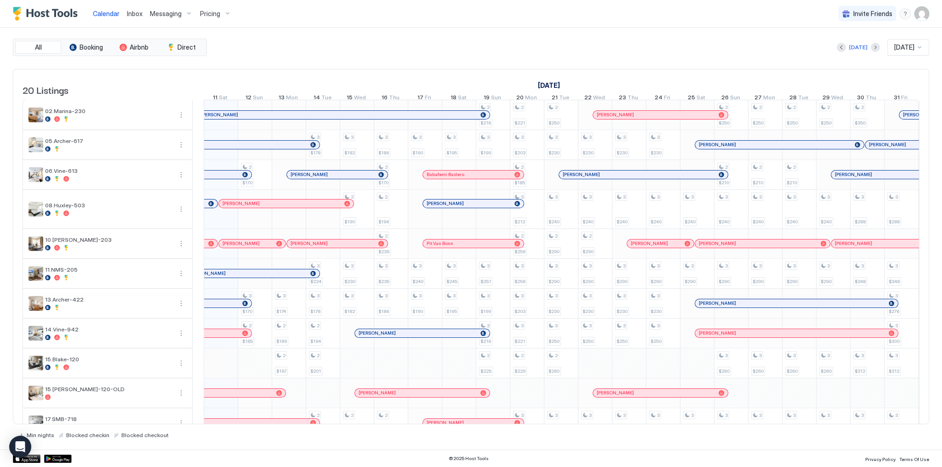
click at [596, 59] on div "All Booking Airbnb Direct Today Oct 2025 20 Listings September 2025 October 202…" at bounding box center [471, 239] width 916 height 400
click at [636, 37] on div "All Booking Airbnb Direct Today Oct 2025 20 Listings September 2025 October 202…" at bounding box center [471, 239] width 916 height 422
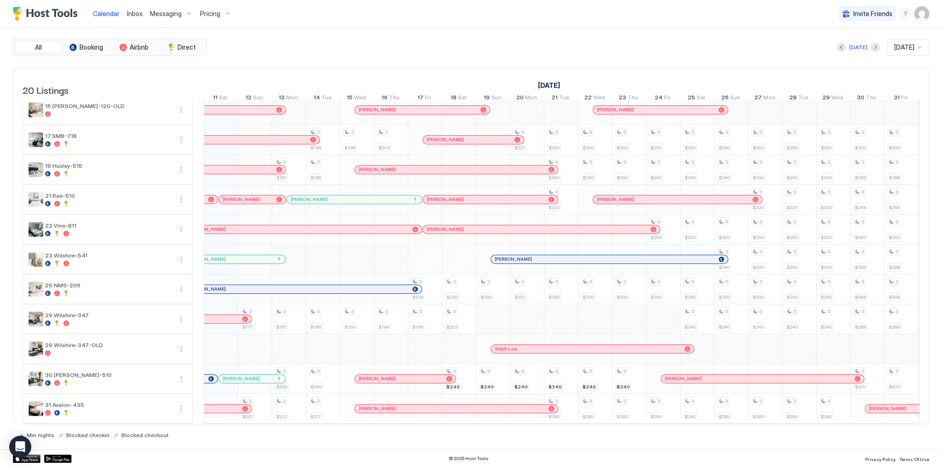
scroll to position [0, 0]
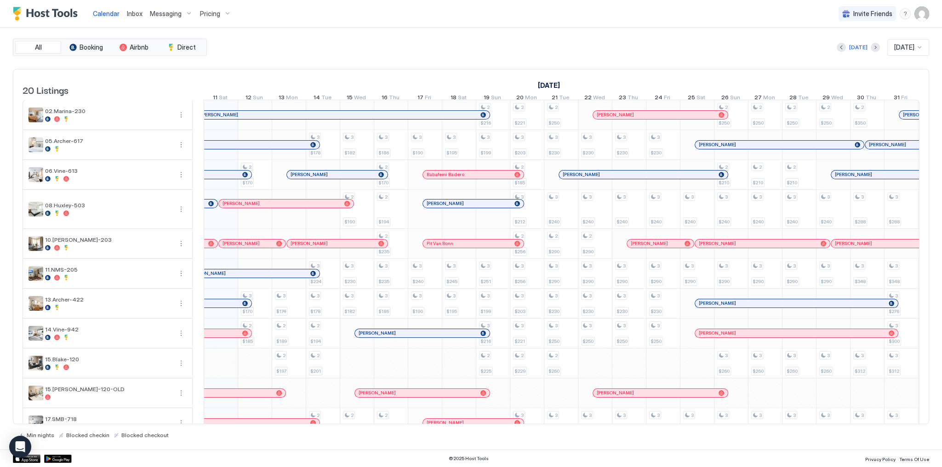
click at [359, 119] on div "[PERSON_NAME] Del [PERSON_NAME]" at bounding box center [320, 115] width 339 height 8
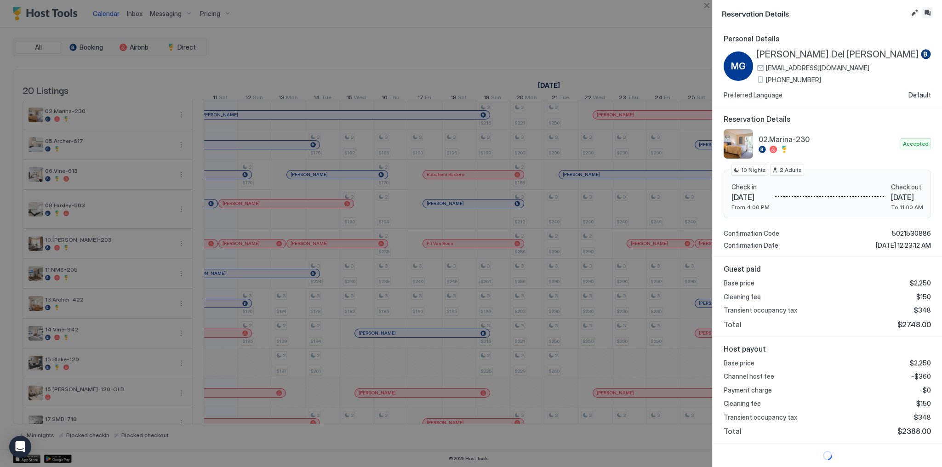
click at [930, 14] on button "Inbox" at bounding box center [927, 12] width 11 height 11
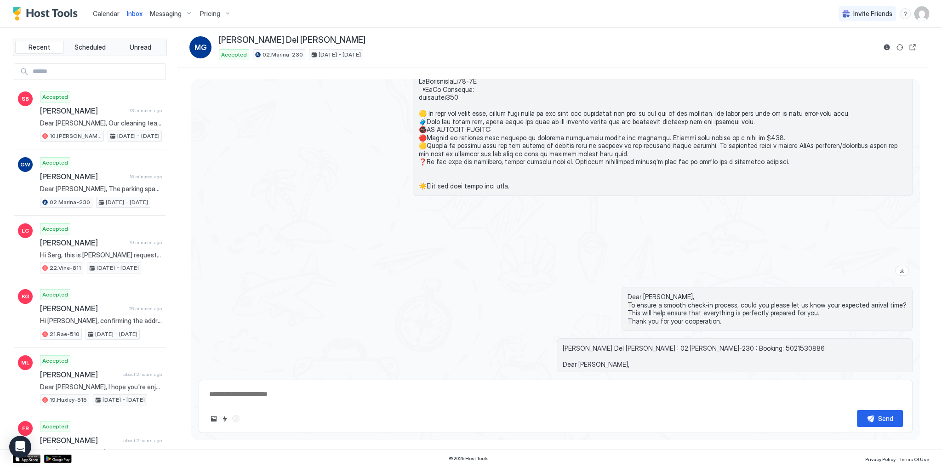
scroll to position [1008, 0]
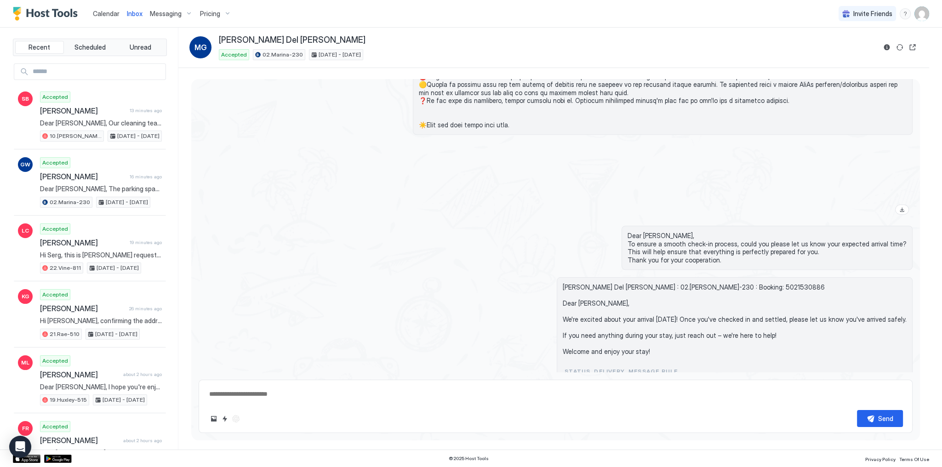
click at [676, 226] on div "Dear Marco Giuseppe, To ensure a smooth check-in process, could you please let …" at bounding box center [767, 248] width 291 height 44
click at [677, 232] on span "Dear Marco Giuseppe, To ensure a smooth check-in process, could you please let …" at bounding box center [766, 248] width 279 height 32
copy span "Dear Marco Giuseppe,"
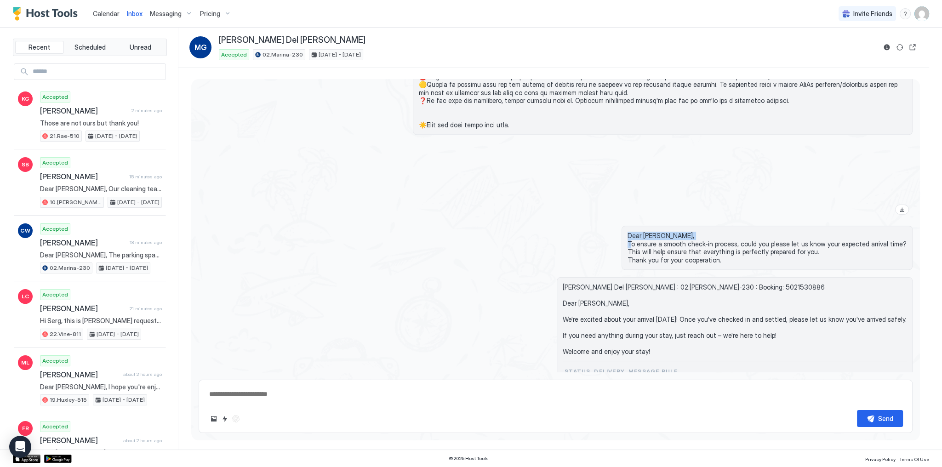
click at [212, 234] on div "Dear Marco Giuseppe, To ensure a smooth check-in process, could you please let …" at bounding box center [556, 248] width 714 height 44
drag, startPoint x: 526, startPoint y: 204, endPoint x: 520, endPoint y: 202, distance: 6.3
click at [526, 204] on div at bounding box center [663, 180] width 500 height 76
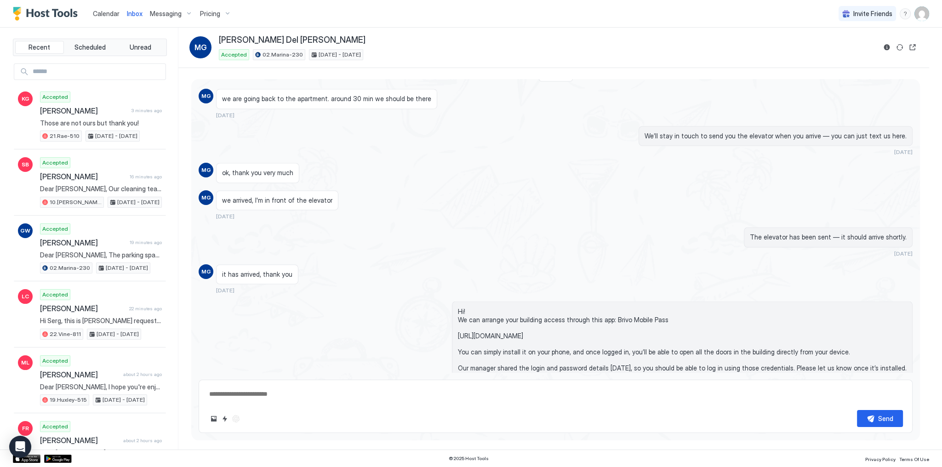
click at [348, 396] on textarea at bounding box center [555, 394] width 695 height 17
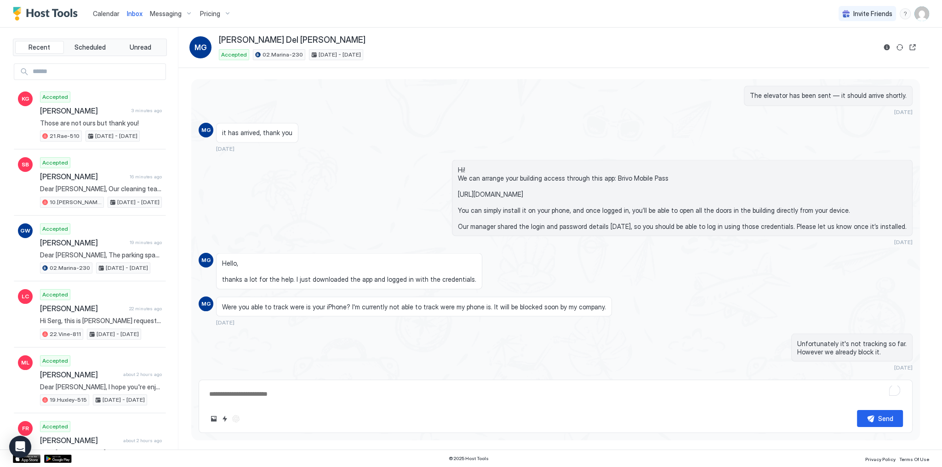
scroll to position [2326, 0]
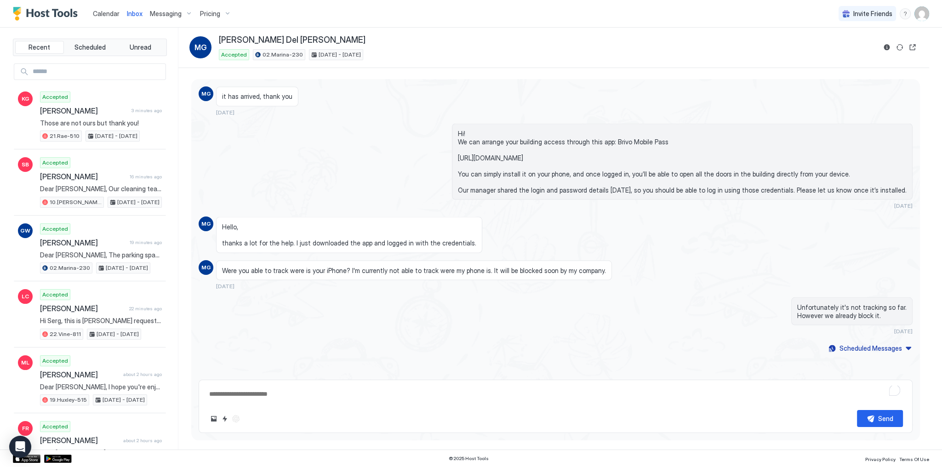
paste textarea "**********"
type textarea "*"
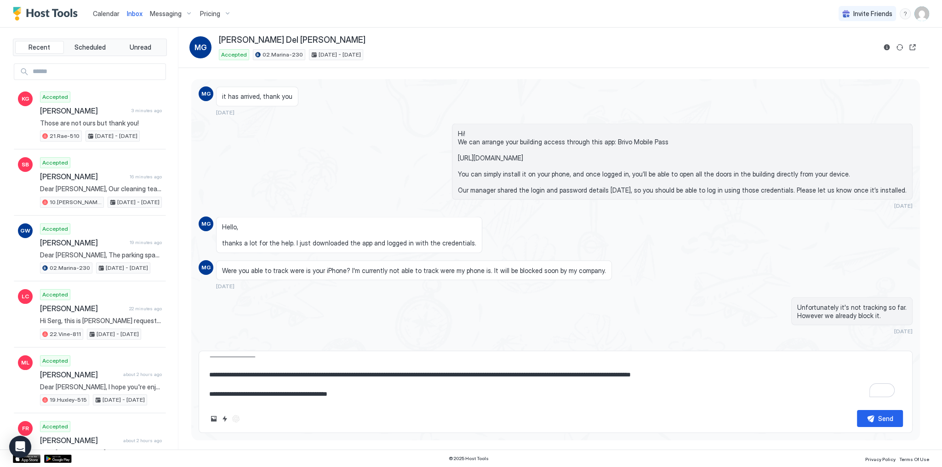
scroll to position [0, 0]
type textarea "**********"
drag, startPoint x: 869, startPoint y: 420, endPoint x: 530, endPoint y: 398, distance: 340.4
click at [530, 398] on div "**********" at bounding box center [556, 392] width 714 height 82
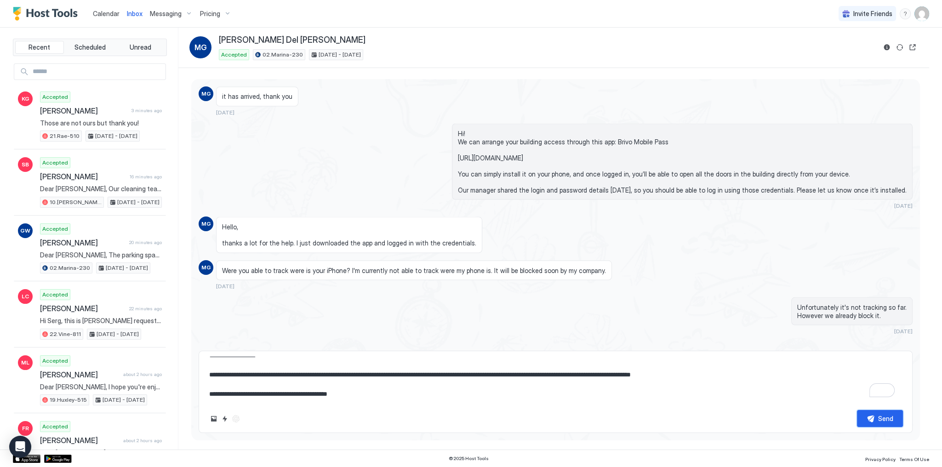
click at [877, 415] on button "Send" at bounding box center [880, 418] width 46 height 17
type textarea "*"
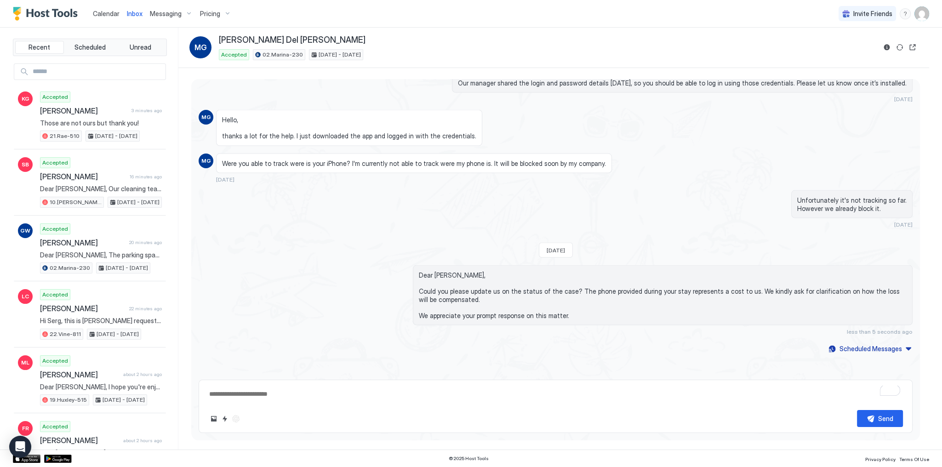
click at [684, 178] on div "Were you able to track were is your iPhone? I'm currently not able to track wer…" at bounding box center [466, 169] width 500 height 30
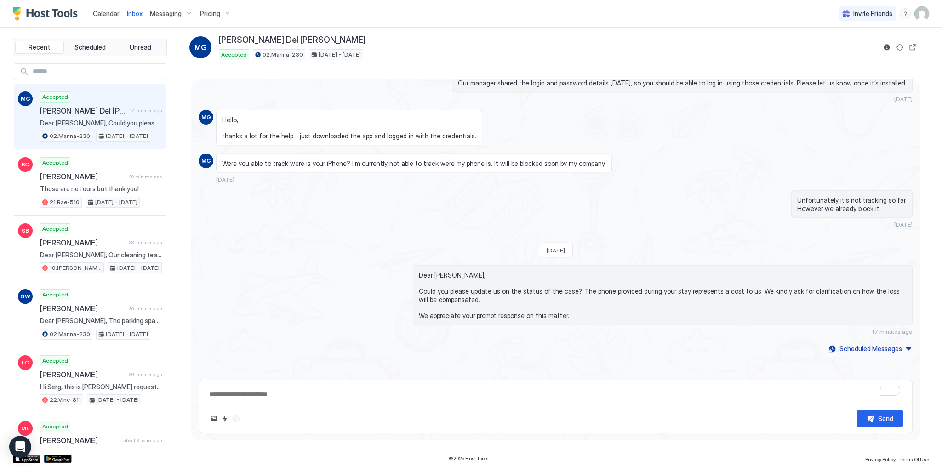
click at [458, 192] on div "Unfortunately it's not tracking so far. However we already block it. [DATE]" at bounding box center [663, 209] width 500 height 38
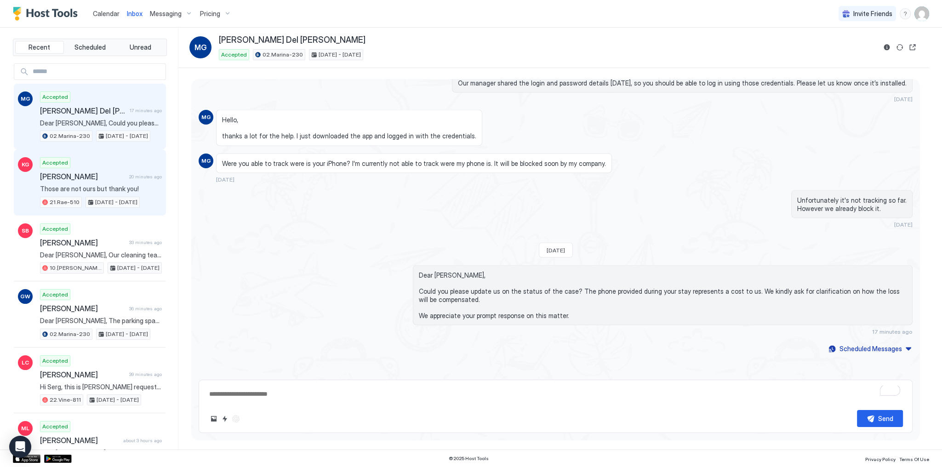
click at [120, 183] on div "Accepted Kathy Gallagher 20 minutes ago Those are not ours but thank you! 21.Ra…" at bounding box center [101, 182] width 122 height 51
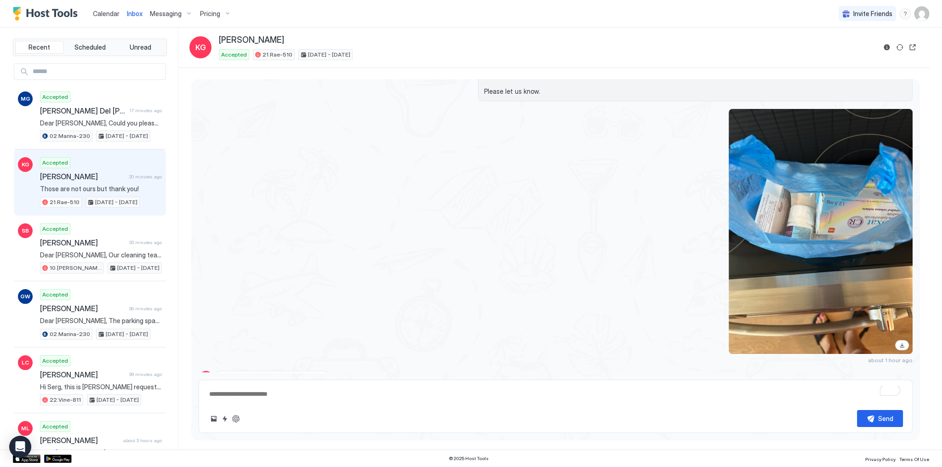
scroll to position [2847, 0]
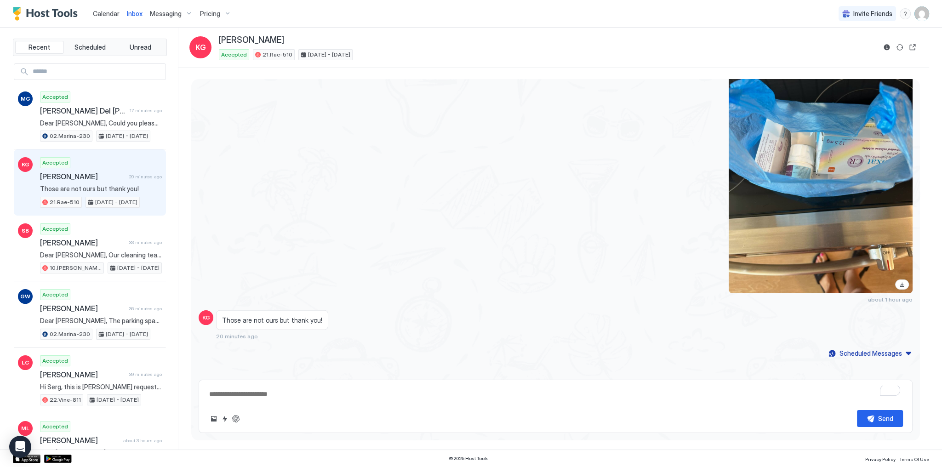
click at [275, 310] on div "Those are not ours but thank you!" at bounding box center [272, 320] width 112 height 20
copy span "Those are not ours but thank you!"
click at [584, 165] on div at bounding box center [663, 170] width 500 height 245
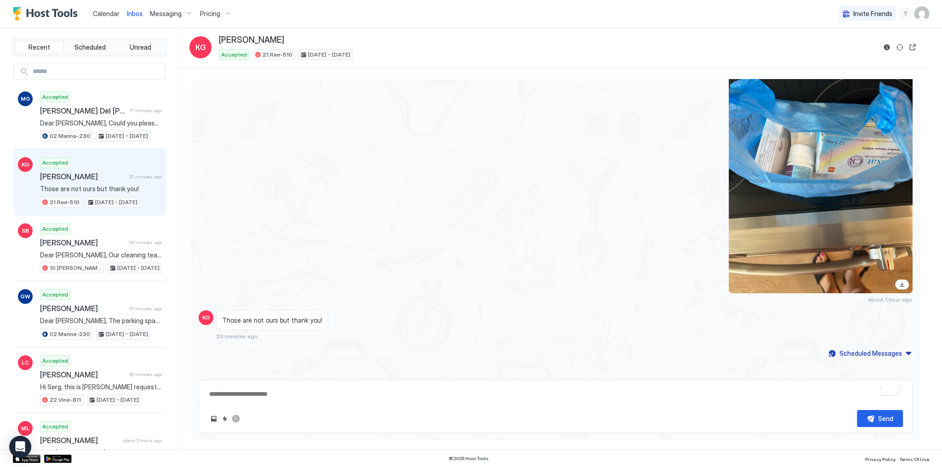
click at [111, 14] on span "Calendar" at bounding box center [106, 14] width 27 height 8
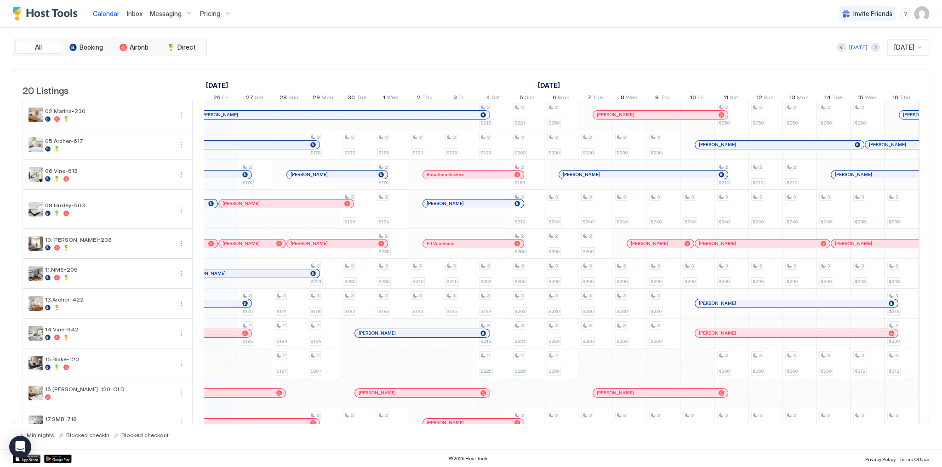
scroll to position [0, 511]
click at [626, 61] on div "All Booking Airbnb Direct Today Oct 2025 20 Listings September 2025 October 202…" at bounding box center [471, 239] width 916 height 400
click at [269, 40] on div "Today Oct 2025" at bounding box center [569, 47] width 720 height 17
click at [579, 53] on div "Today Oct 2025" at bounding box center [569, 47] width 720 height 17
click at [133, 17] on span "Inbox" at bounding box center [135, 14] width 16 height 8
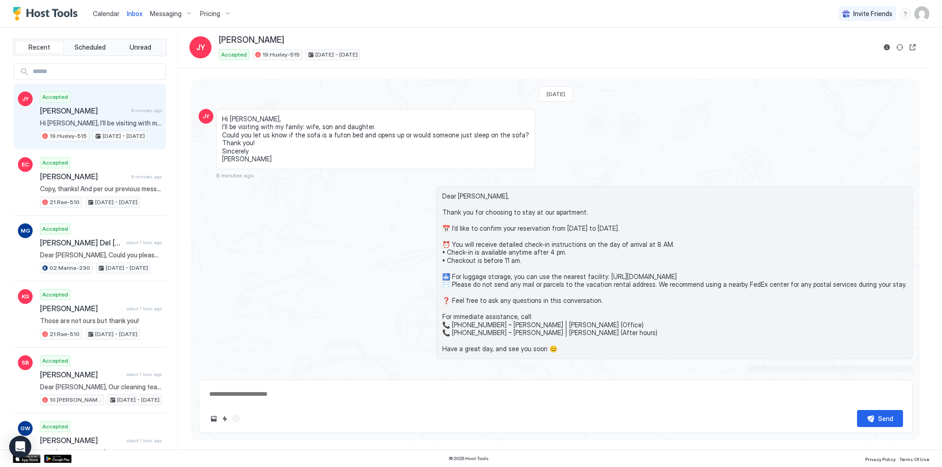
type textarea "*"
click at [449, 180] on div "Today JY Hi Tony, I’ll be visiting with my family: wife, son and daughter. Coul…" at bounding box center [555, 307] width 729 height 457
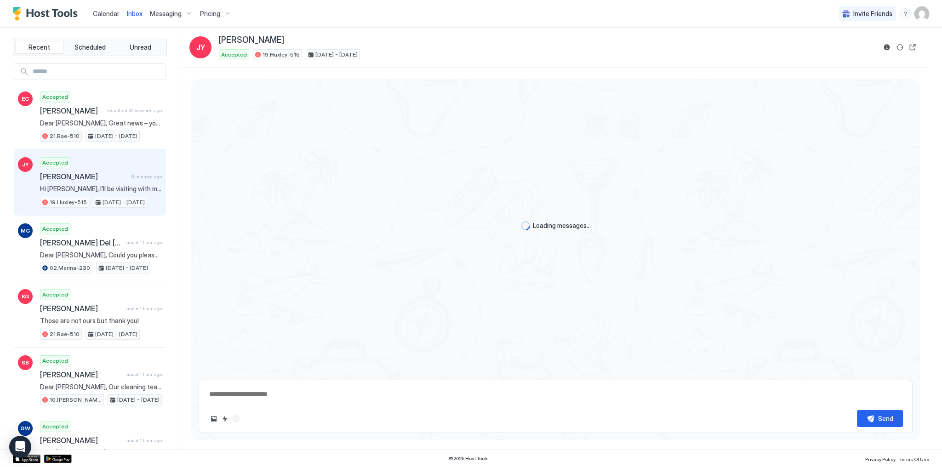
scroll to position [64, 0]
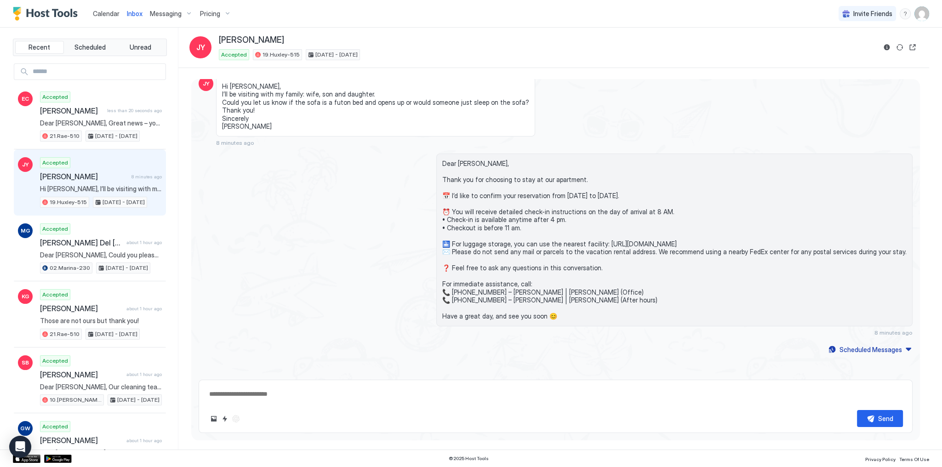
click at [327, 97] on span "Hi [PERSON_NAME], I’ll be visiting with my family: wife, son and daughter. Coul…" at bounding box center [375, 106] width 307 height 48
click at [329, 101] on span "Hi [PERSON_NAME], I’ll be visiting with my family: wife, son and daughter. Coul…" at bounding box center [375, 106] width 307 height 48
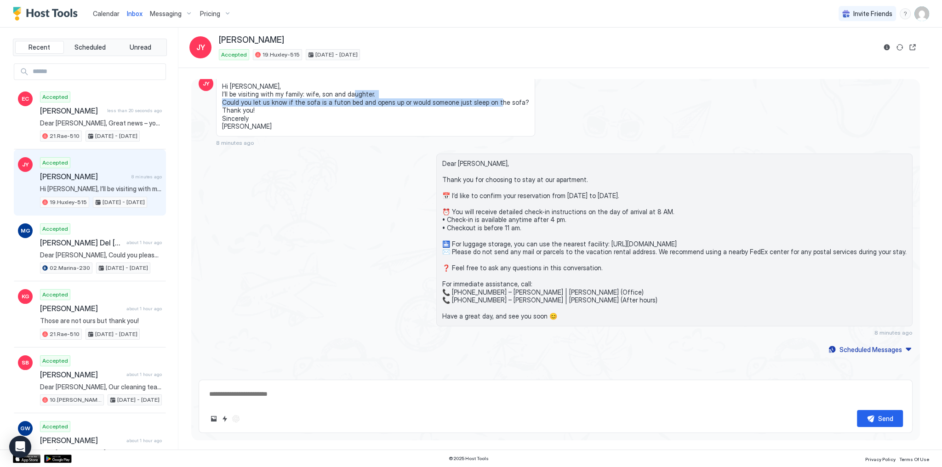
click at [329, 101] on span "Hi [PERSON_NAME], I’ll be visiting with my family: wife, son and daughter. Coul…" at bounding box center [375, 106] width 307 height 48
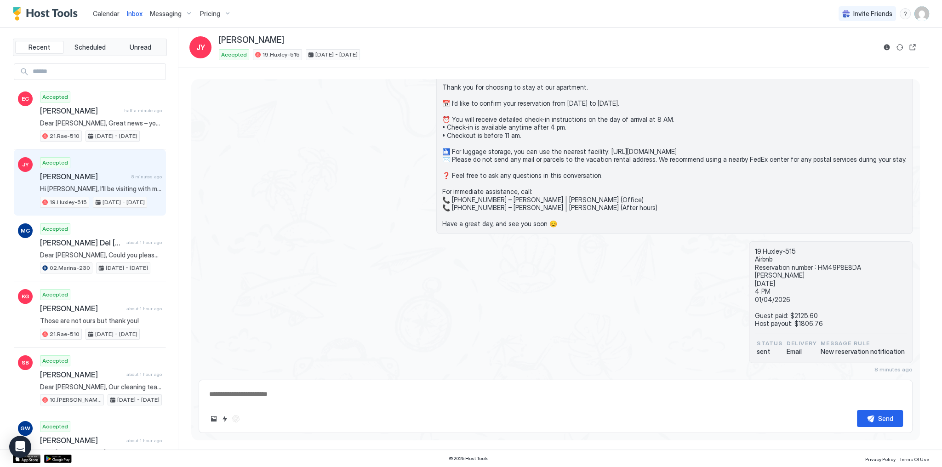
scroll to position [0, 0]
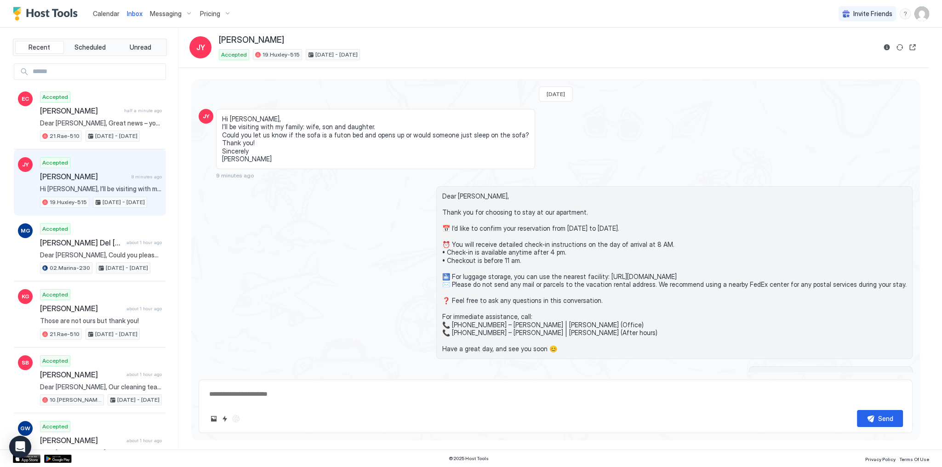
click at [478, 192] on span "Dear [PERSON_NAME], Thank you for choosing to stay at our apartment. 📅 I’d like…" at bounding box center [674, 272] width 464 height 161
click at [479, 196] on span "Dear [PERSON_NAME], Thank you for choosing to stay at our apartment. 📅 I’d like…" at bounding box center [674, 272] width 464 height 161
copy span "Dear [PERSON_NAME],"
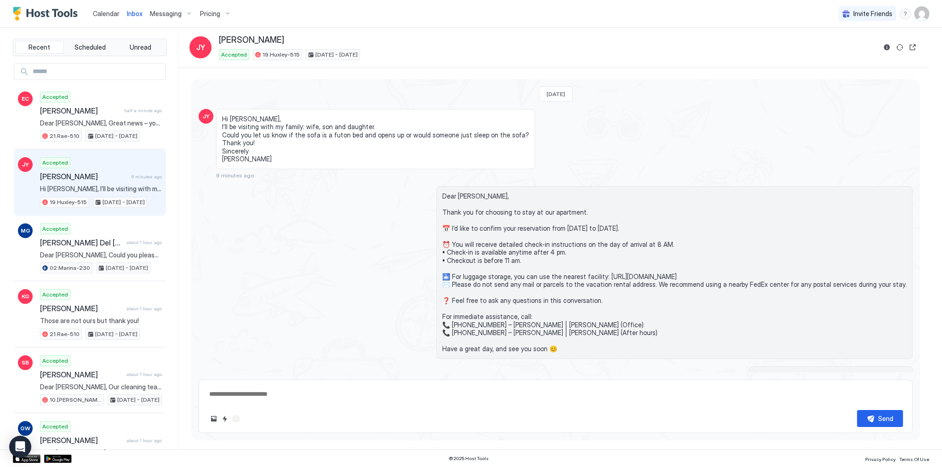
click at [525, 146] on div "Hi [PERSON_NAME], I’ll be visiting with my family: wife, son and daughter. Coul…" at bounding box center [466, 144] width 500 height 70
click at [388, 93] on div "[DATE] JY Hi [PERSON_NAME], I’ll be visiting with my family: wife, son and daug…" at bounding box center [555, 307] width 729 height 457
click at [323, 385] on div "Send" at bounding box center [556, 406] width 714 height 53
click at [328, 392] on textarea at bounding box center [555, 394] width 695 height 17
paste textarea "**********"
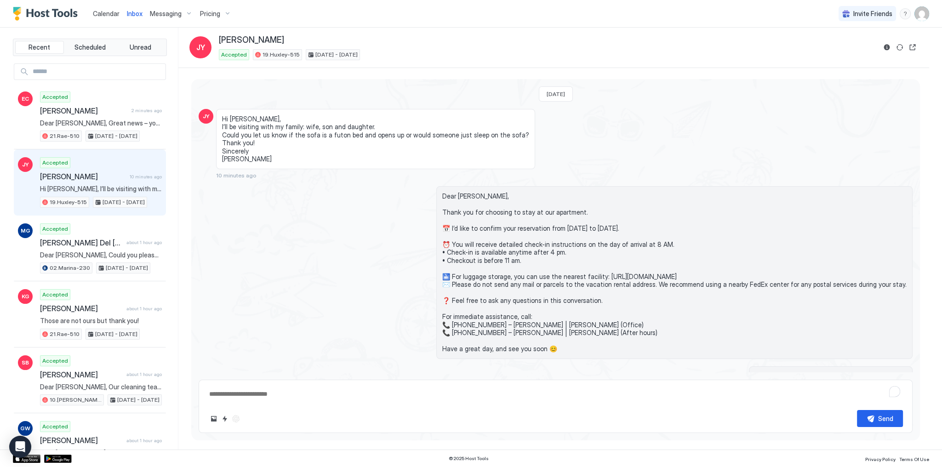
type textarea "*"
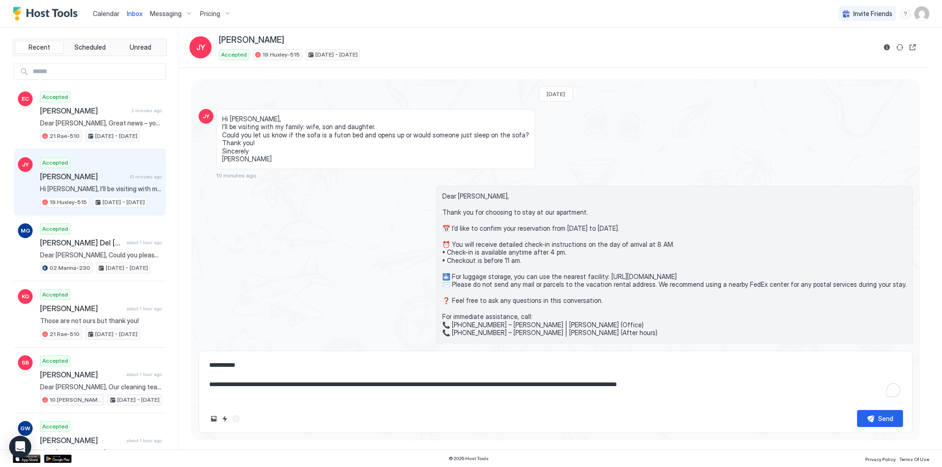
scroll to position [191, 0]
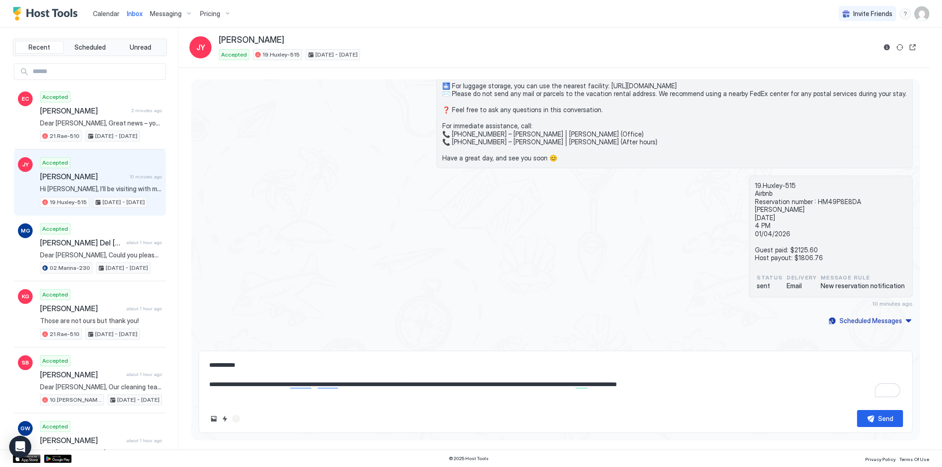
click at [719, 382] on textarea "**********" at bounding box center [555, 380] width 695 height 46
type textarea "**********"
click at [878, 419] on div "Send" at bounding box center [885, 419] width 15 height 10
type textarea "*"
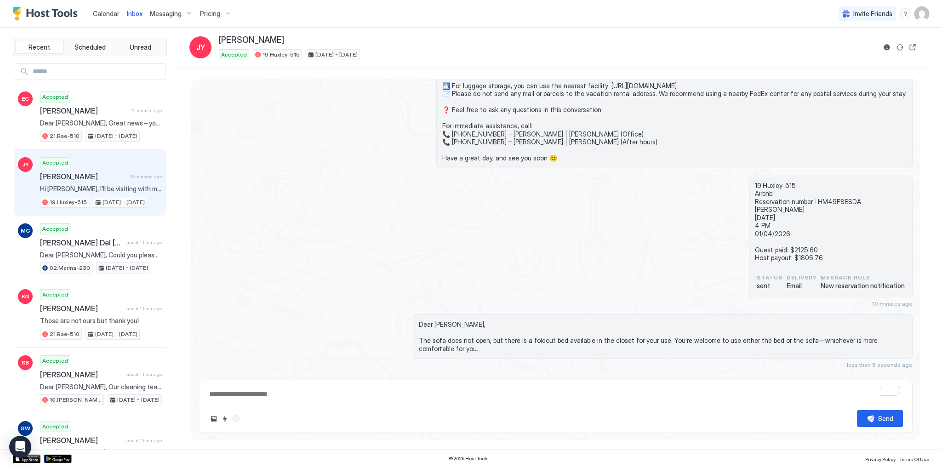
scroll to position [222, 0]
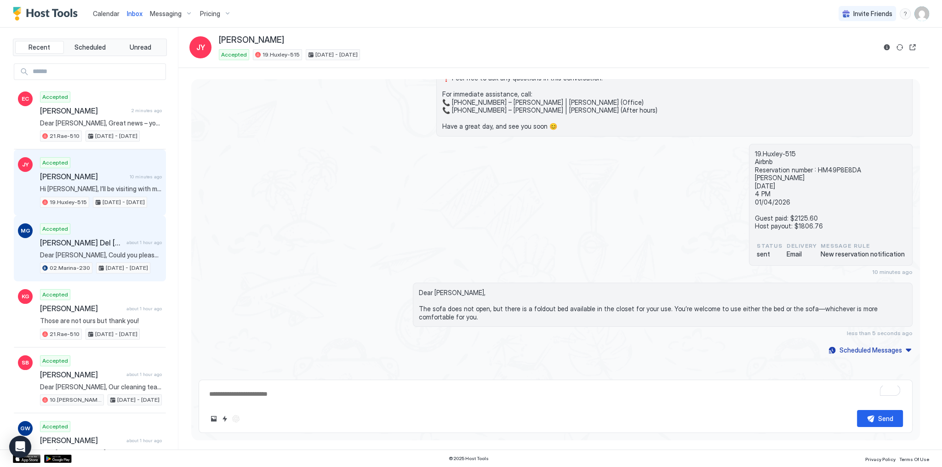
click at [92, 243] on span "[PERSON_NAME] Del [PERSON_NAME]" at bounding box center [81, 242] width 83 height 9
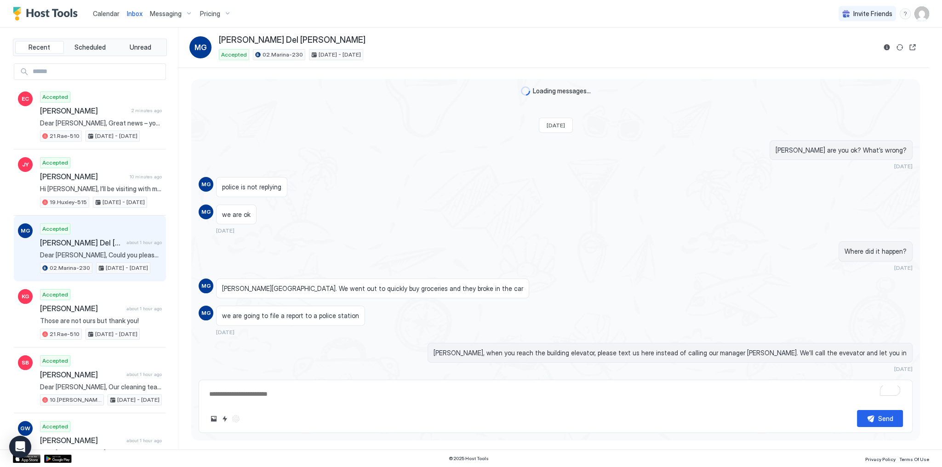
scroll to position [656, 0]
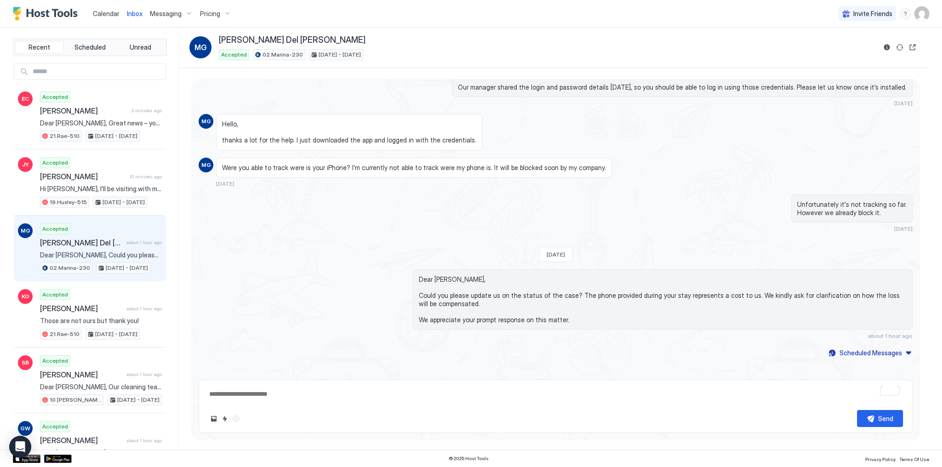
click at [357, 217] on div "Unfortunately it's not tracking so far. However we already block it. [DATE]" at bounding box center [556, 213] width 714 height 38
type textarea "*"
